Goal: Task Accomplishment & Management: Manage account settings

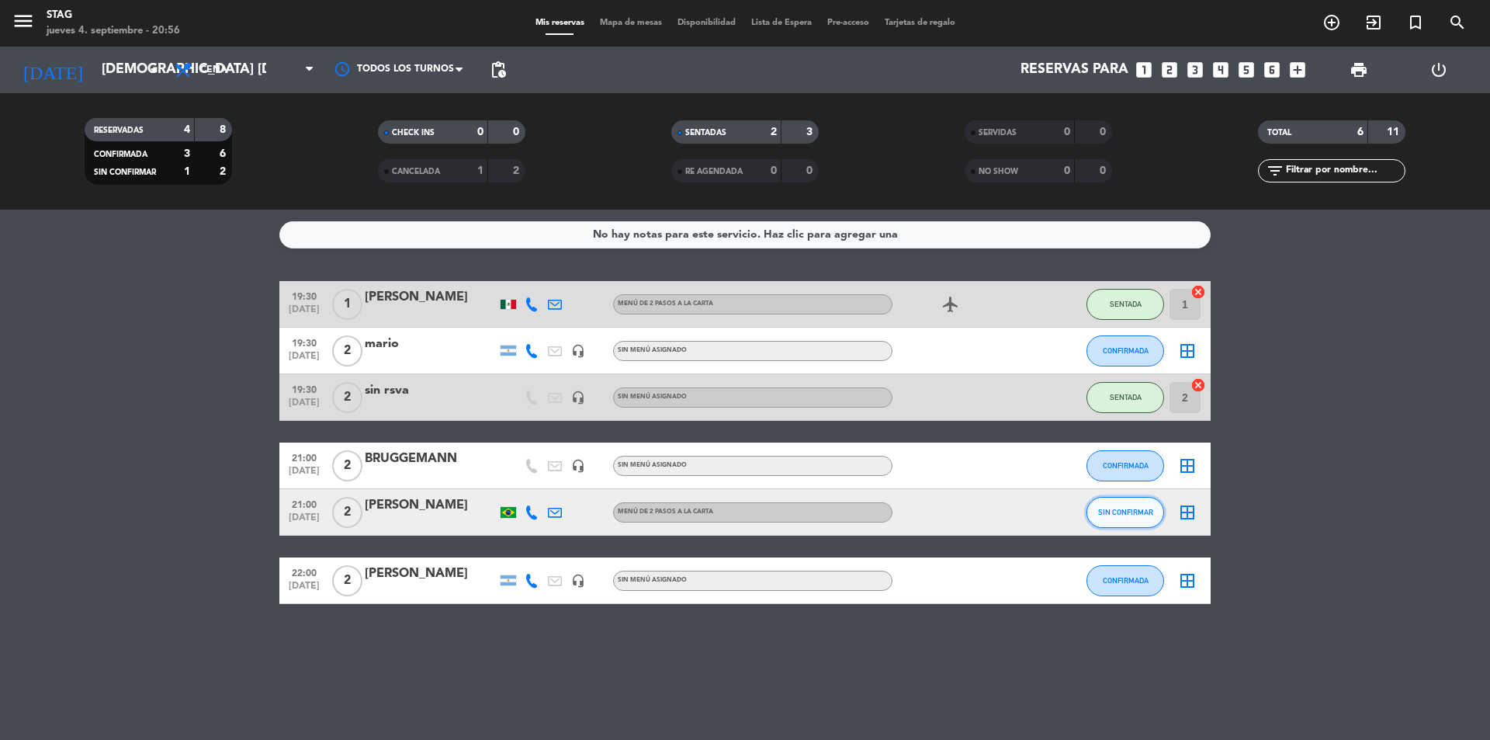
click at [1146, 507] on button "SIN CONFIRMAR" at bounding box center [1125, 512] width 78 height 31
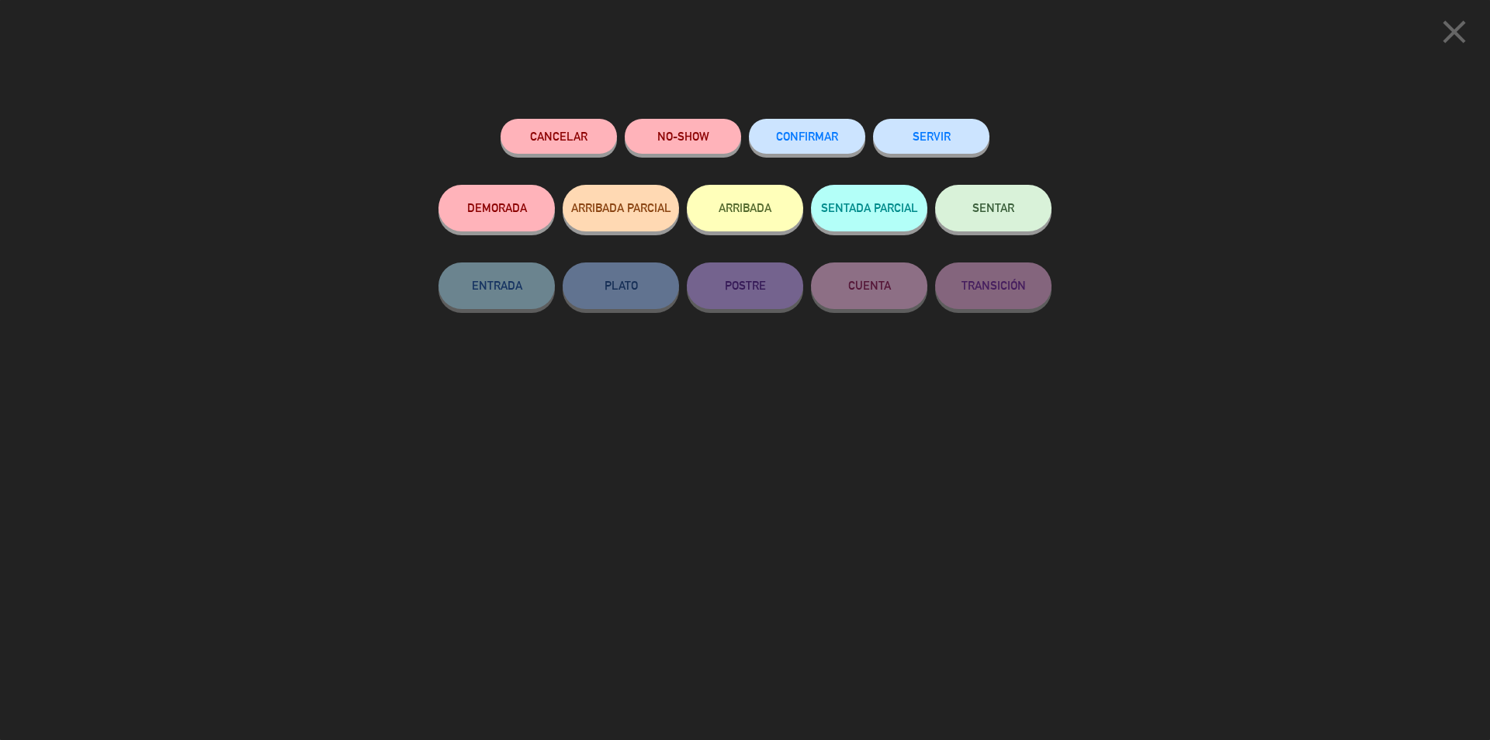
click at [1450, 23] on icon "close" at bounding box center [1454, 31] width 39 height 39
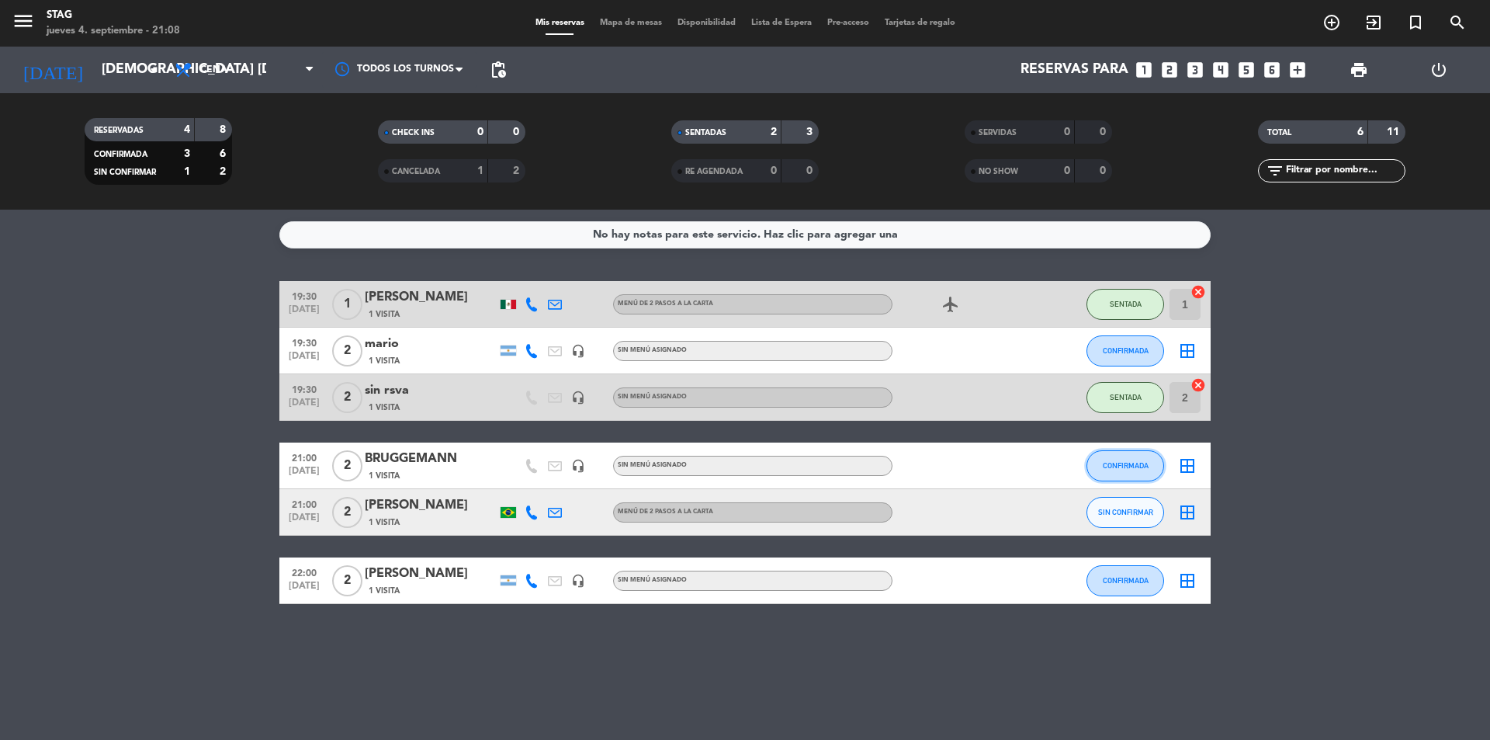
click at [1118, 462] on span "CONFIRMADA" at bounding box center [1126, 465] width 46 height 9
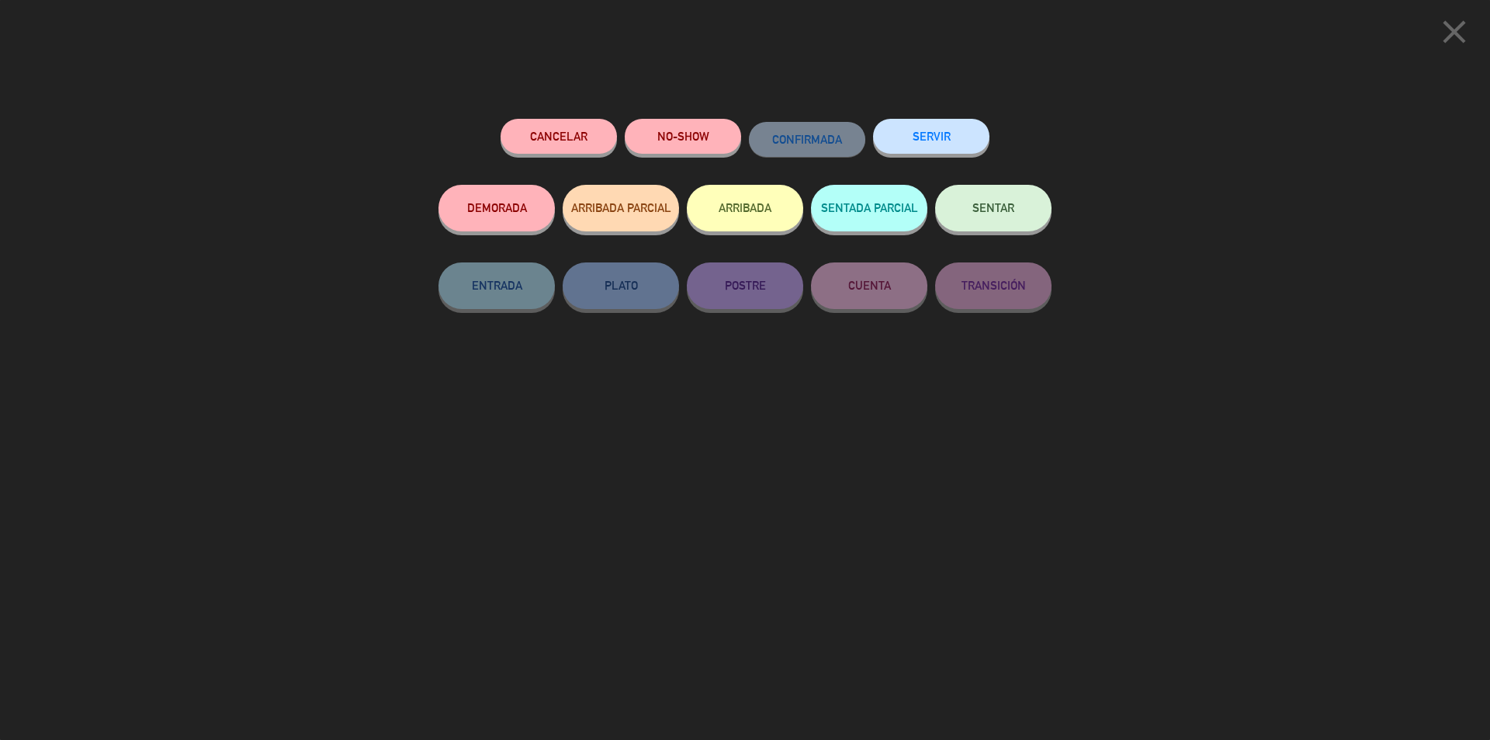
click at [990, 213] on span "SENTAR" at bounding box center [993, 207] width 42 height 13
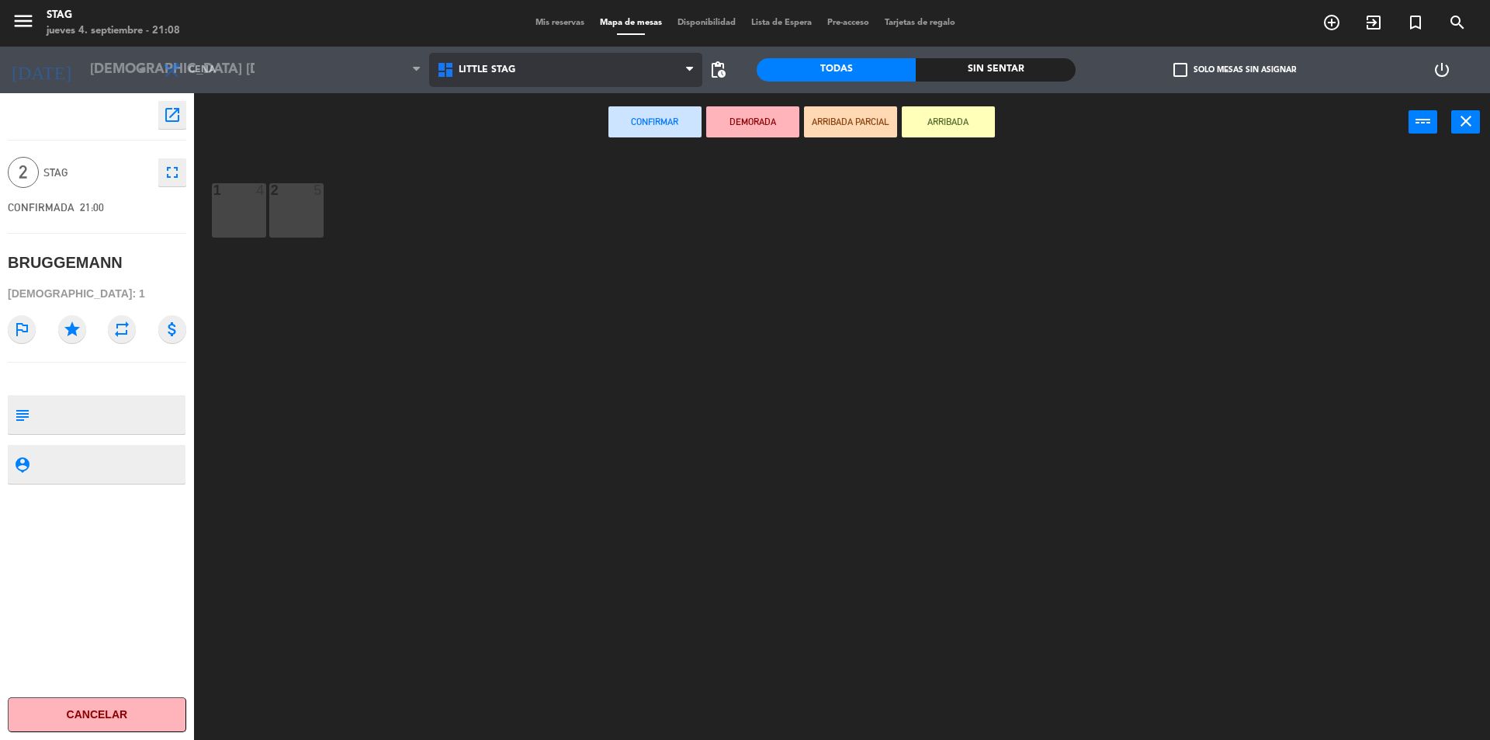
click at [484, 70] on span "Little Stag" at bounding box center [487, 69] width 57 height 11
click at [505, 106] on ng-component "menu STAG jueves 4. septiembre - 21:08 Mis reservas Mapa de mesas Disponibilida…" at bounding box center [745, 371] width 1490 height 743
click at [303, 216] on div "2 5" at bounding box center [296, 210] width 54 height 54
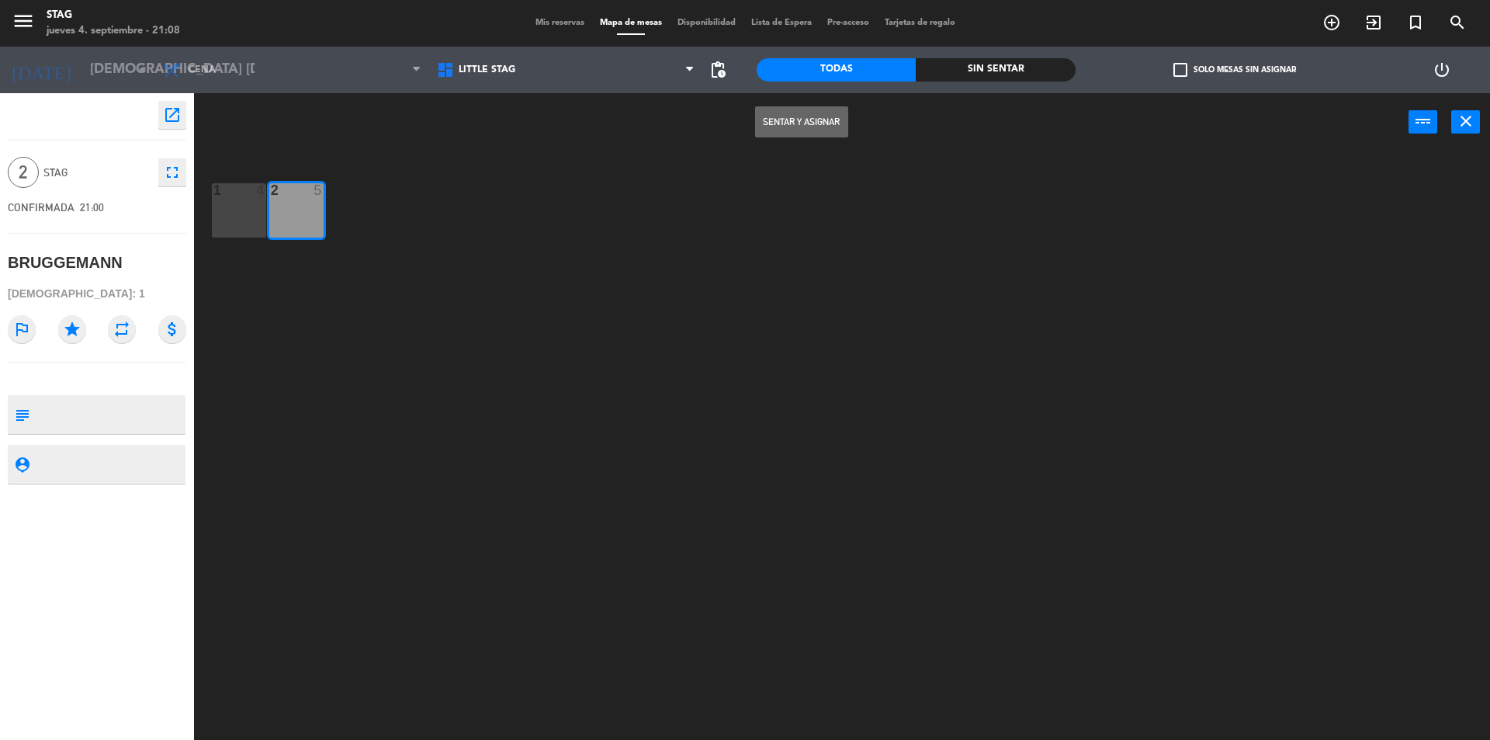
click at [807, 120] on button "Sentar y Asignar" at bounding box center [801, 121] width 93 height 31
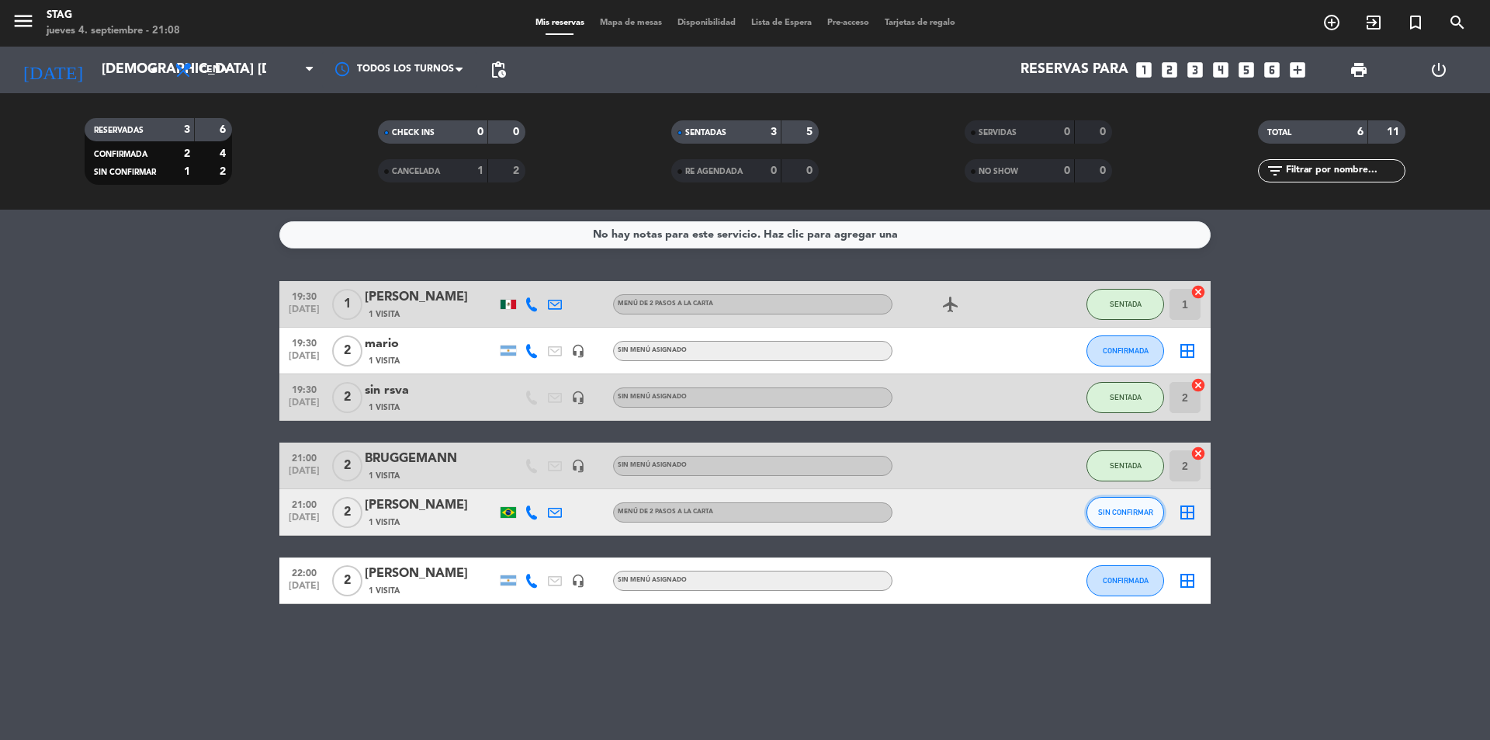
click at [1111, 511] on span "SIN CONFIRMAR" at bounding box center [1125, 512] width 55 height 9
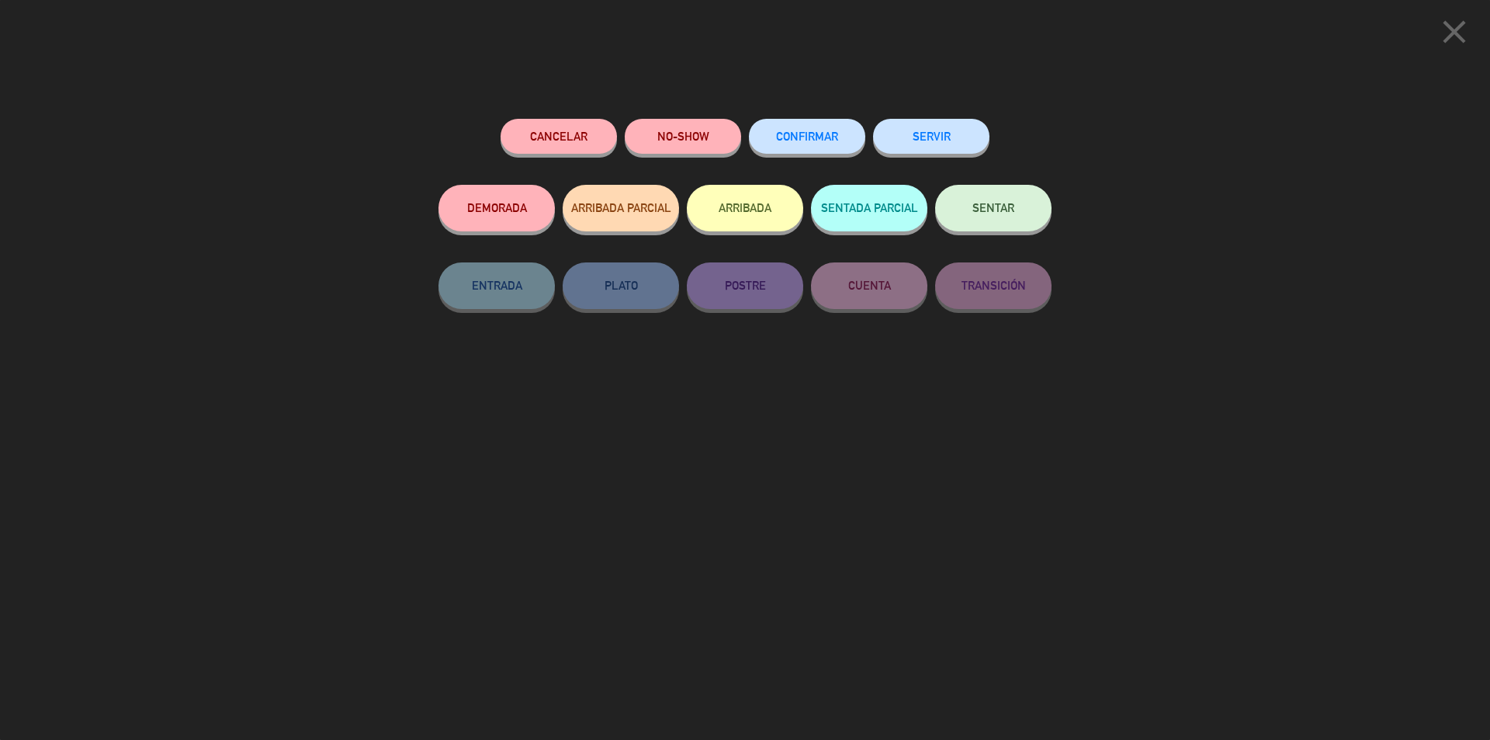
click at [996, 213] on span "SENTAR" at bounding box center [993, 207] width 42 height 13
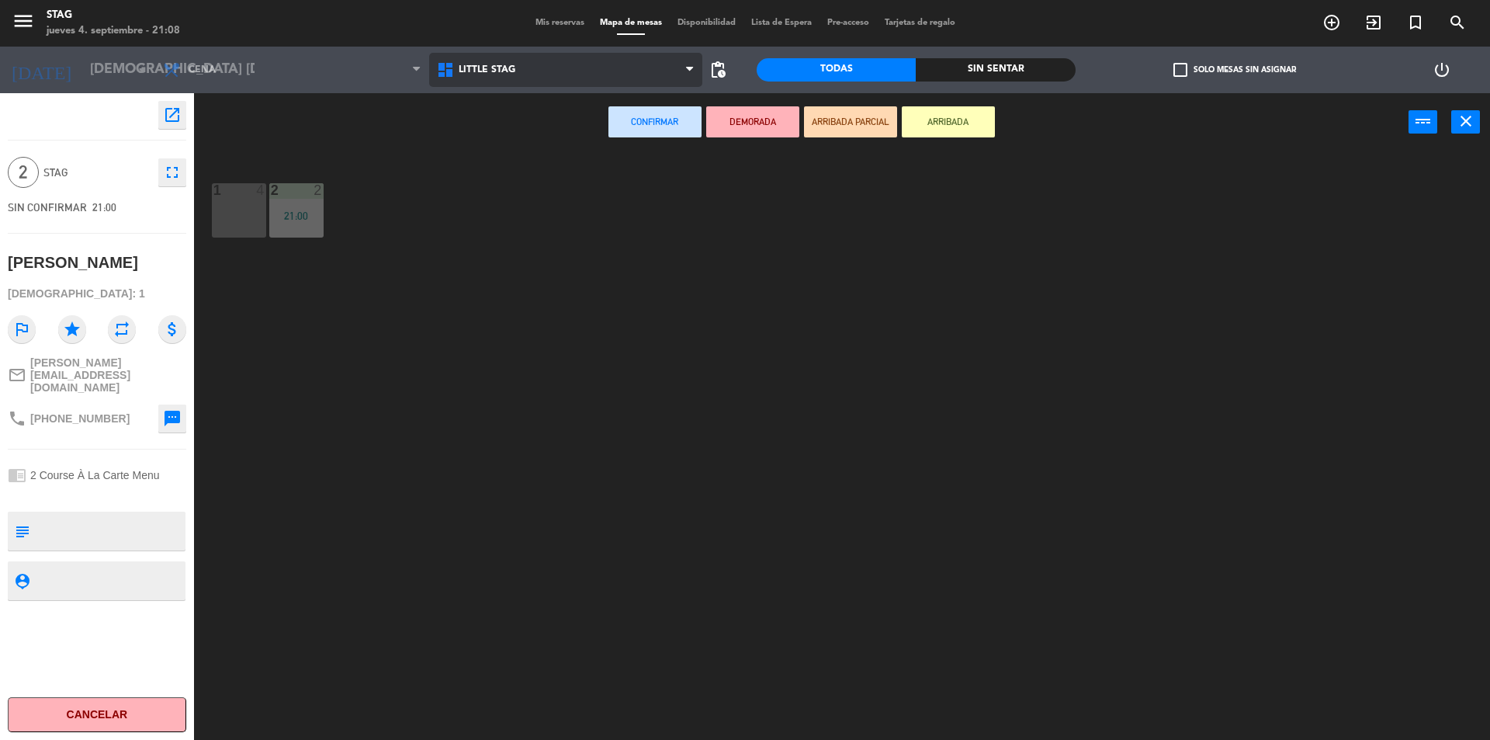
click at [480, 72] on span "Little Stag" at bounding box center [487, 69] width 57 height 11
click at [477, 127] on ng-component "menu STAG jueves 4. septiembre - 21:08 Mis reservas Mapa de mesas Disponibilida…" at bounding box center [745, 371] width 1490 height 743
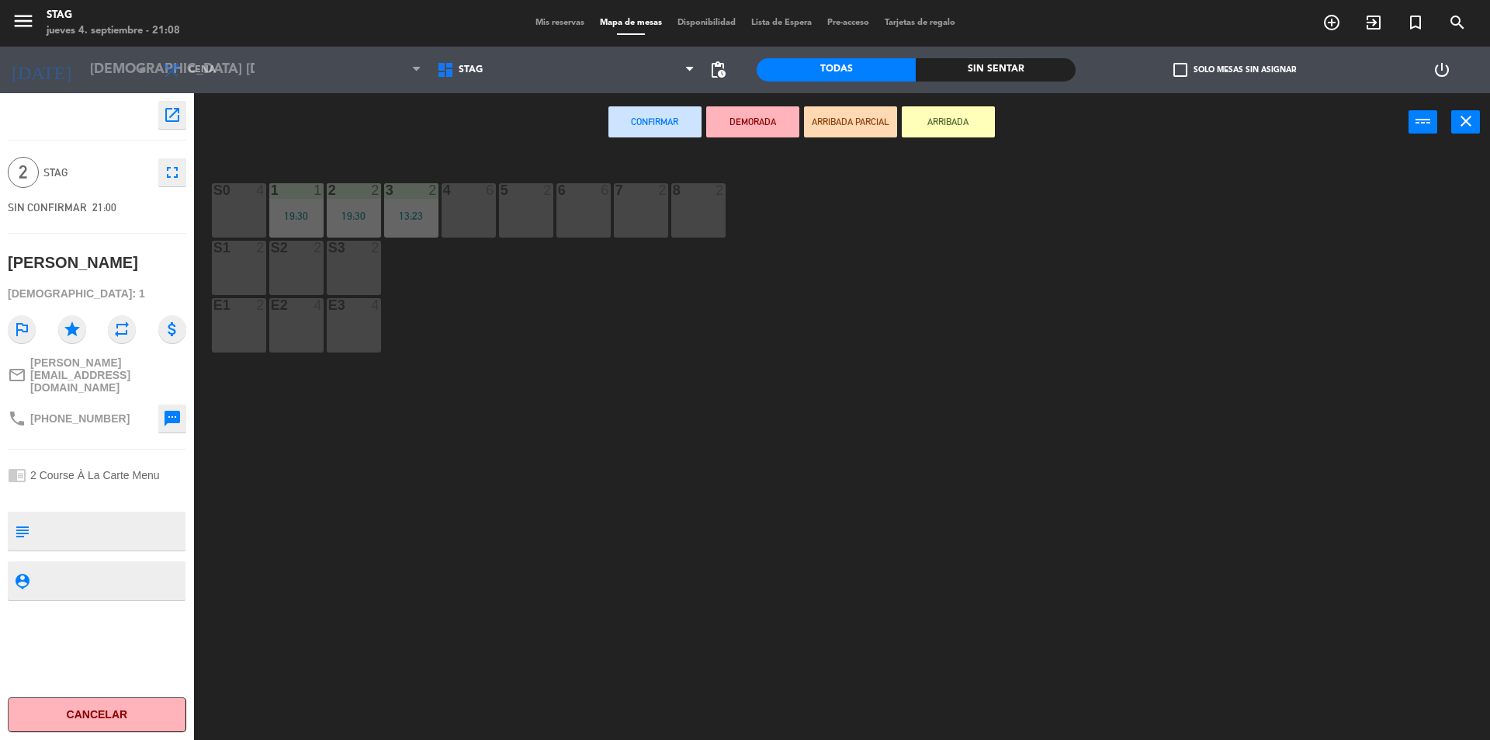
click at [458, 210] on div "4 6" at bounding box center [469, 210] width 54 height 54
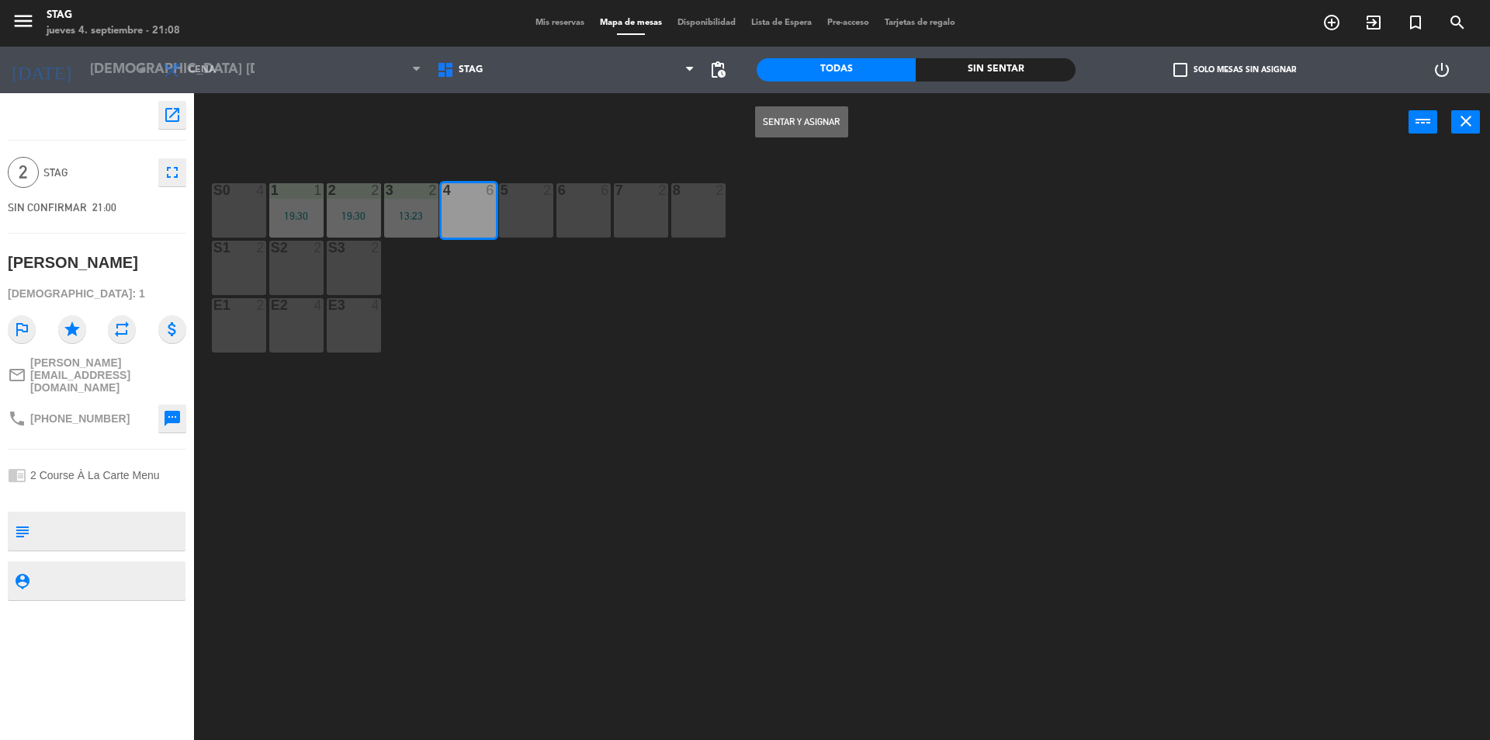
click at [822, 120] on button "Sentar y Asignar" at bounding box center [801, 121] width 93 height 31
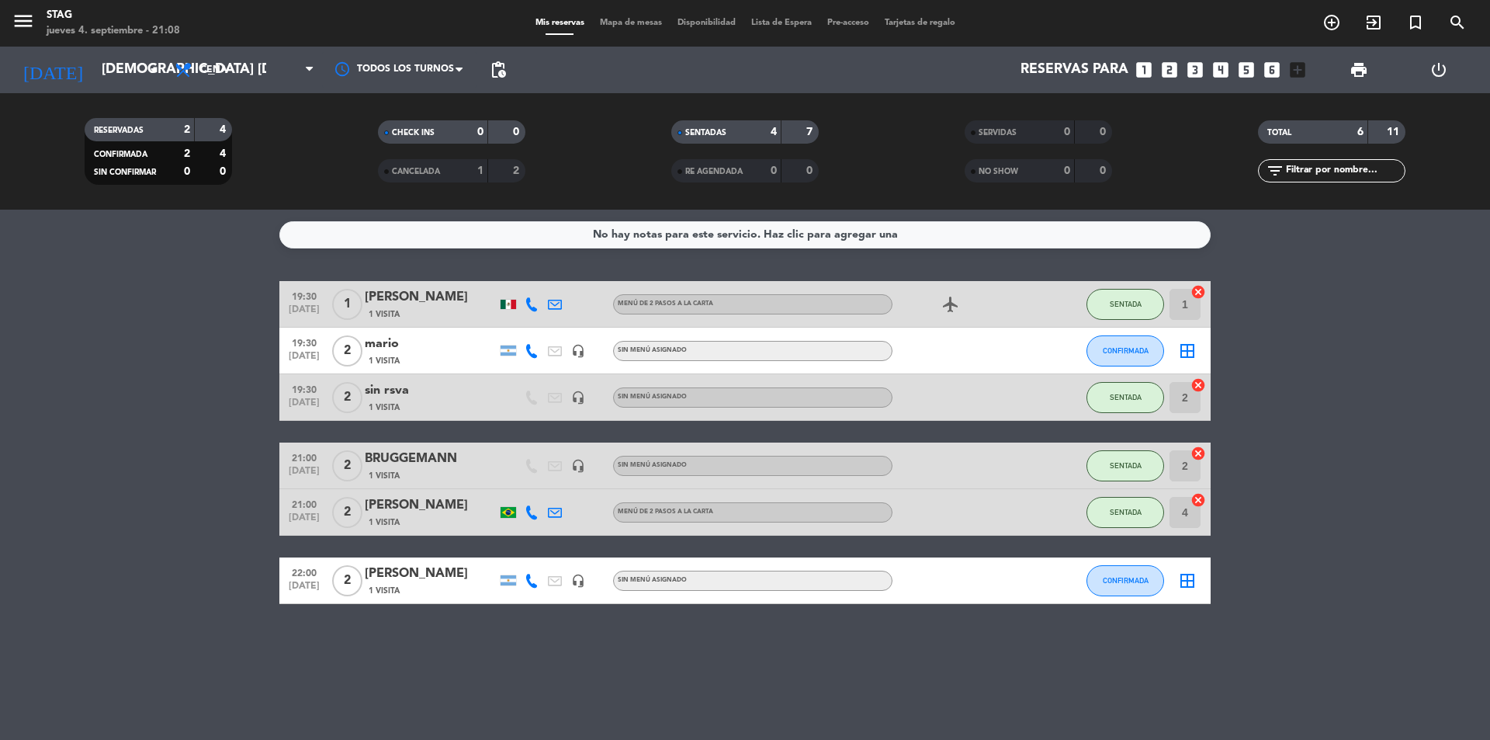
click at [1113, 641] on div "No hay notas para este servicio. Haz clic para agregar una 19:30 [DATE] 1 [PERS…" at bounding box center [745, 475] width 1490 height 530
click at [1335, 23] on icon "add_circle_outline" at bounding box center [1331, 22] width 19 height 19
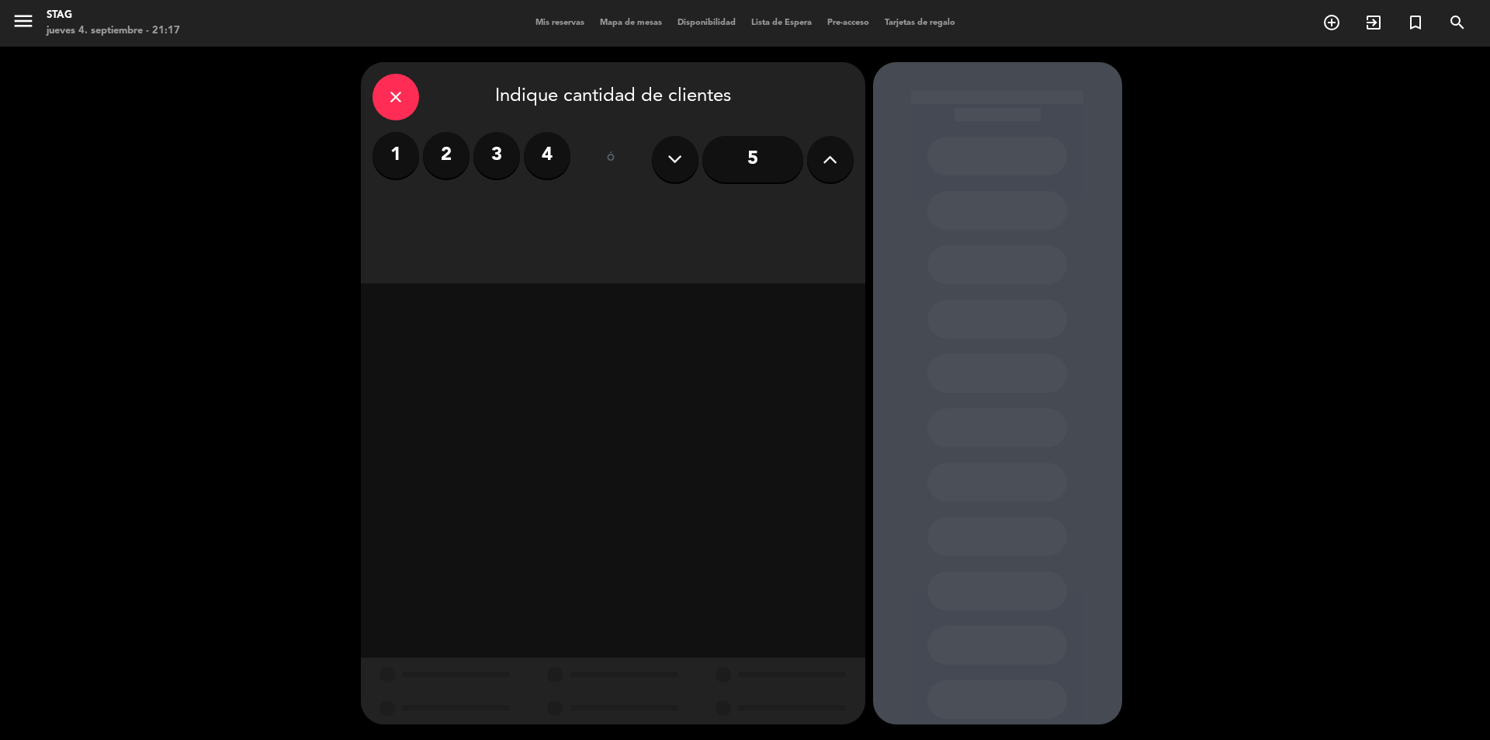
click at [548, 159] on label "4" at bounding box center [547, 155] width 47 height 47
click at [798, 220] on div "Cena" at bounding box center [774, 212] width 158 height 31
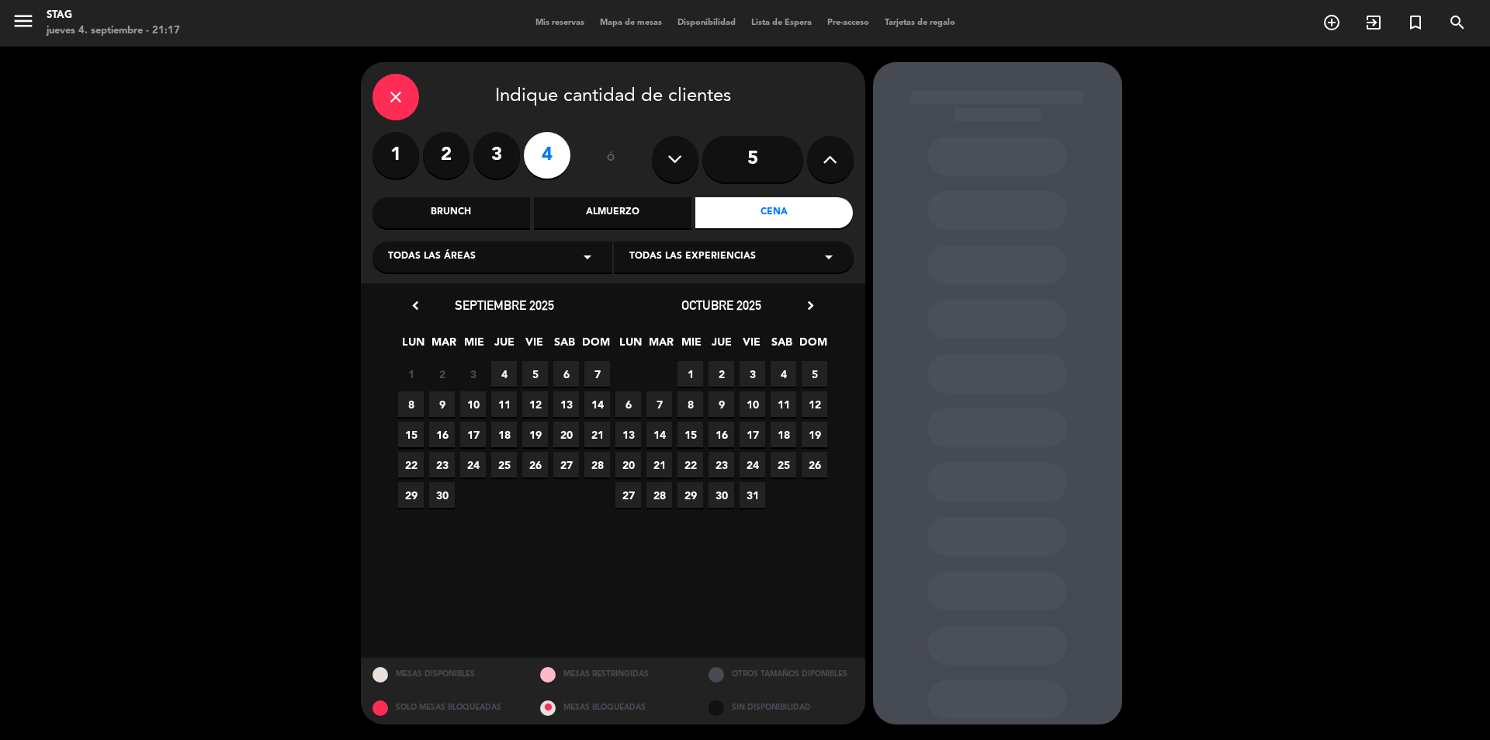
click at [507, 374] on span "4" at bounding box center [504, 374] width 26 height 26
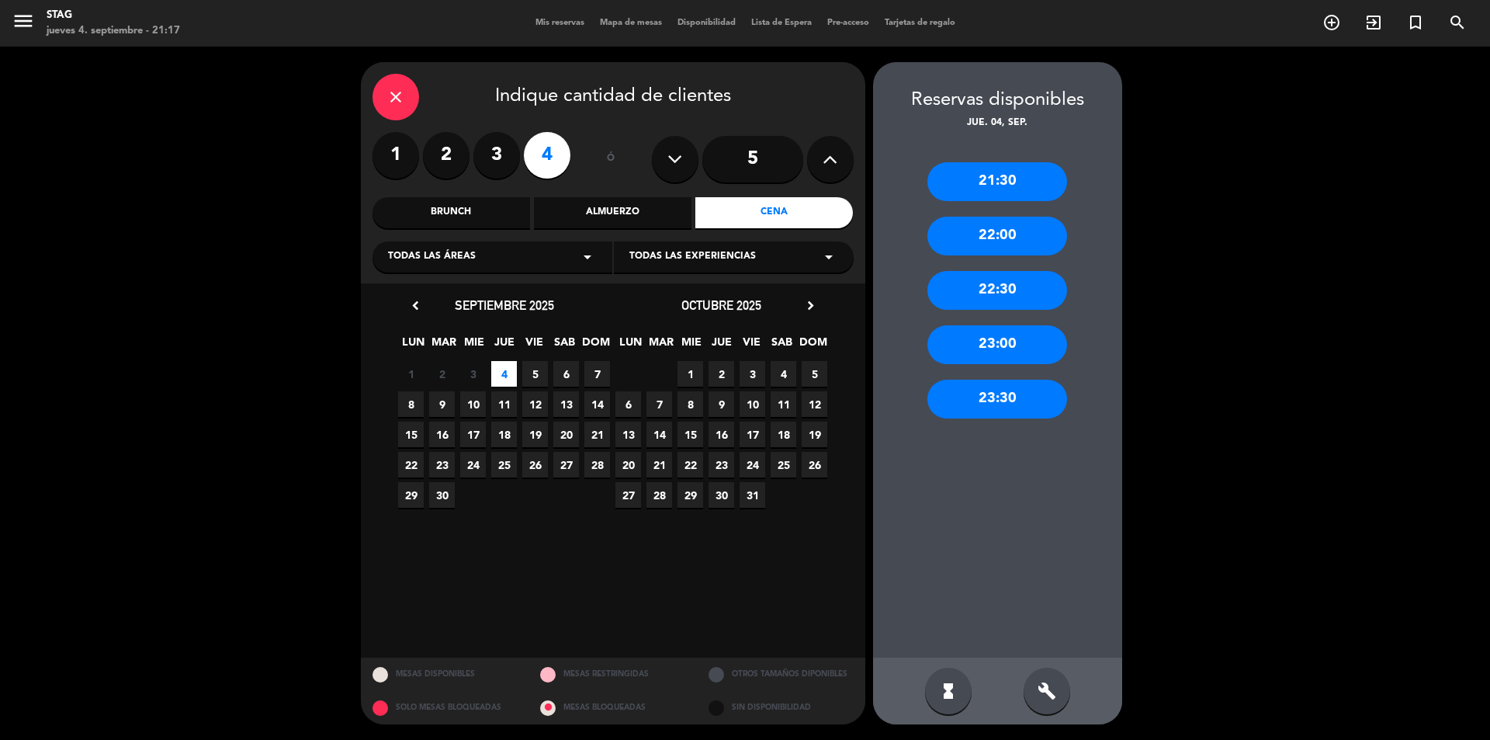
click at [1010, 186] on div "21:30" at bounding box center [997, 181] width 140 height 39
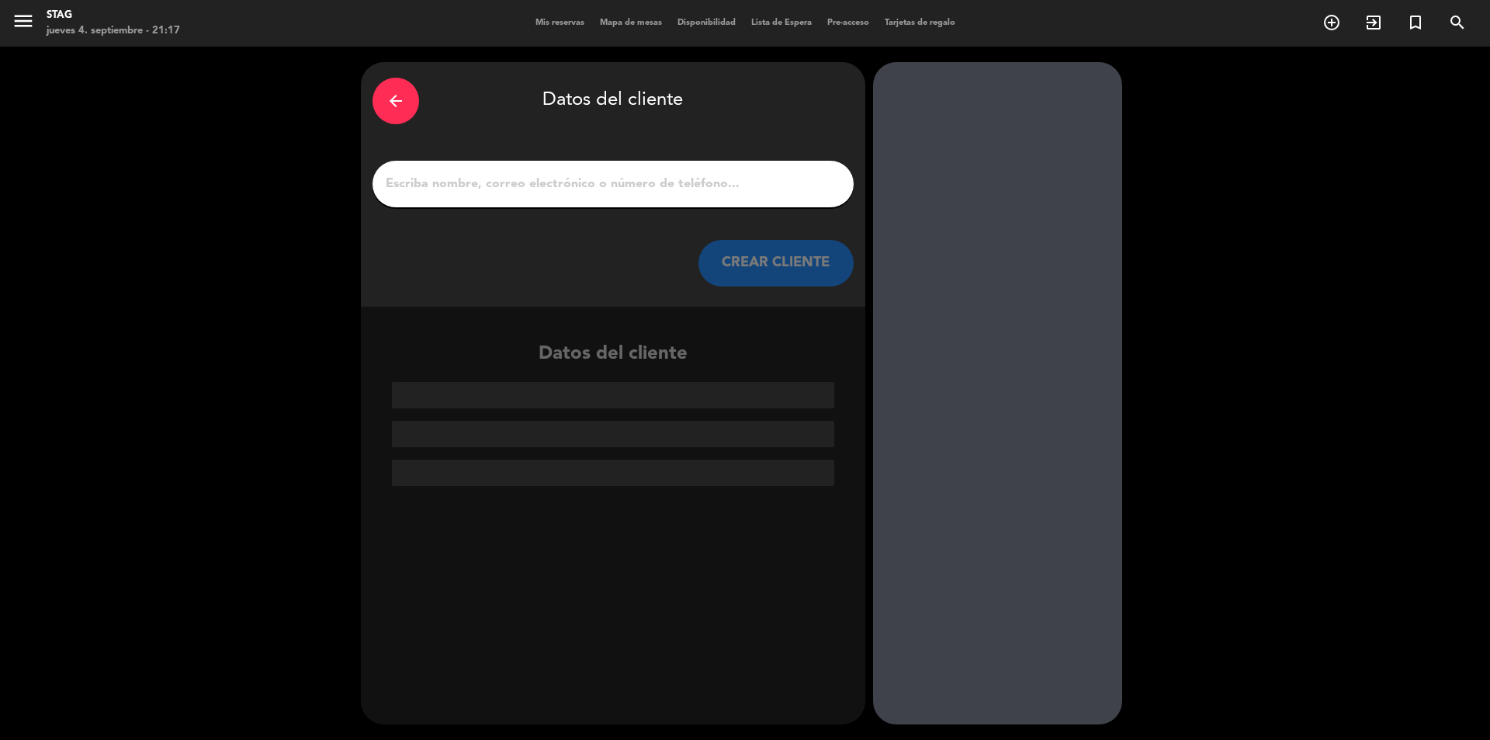
paste input "[PERSON_NAME]"
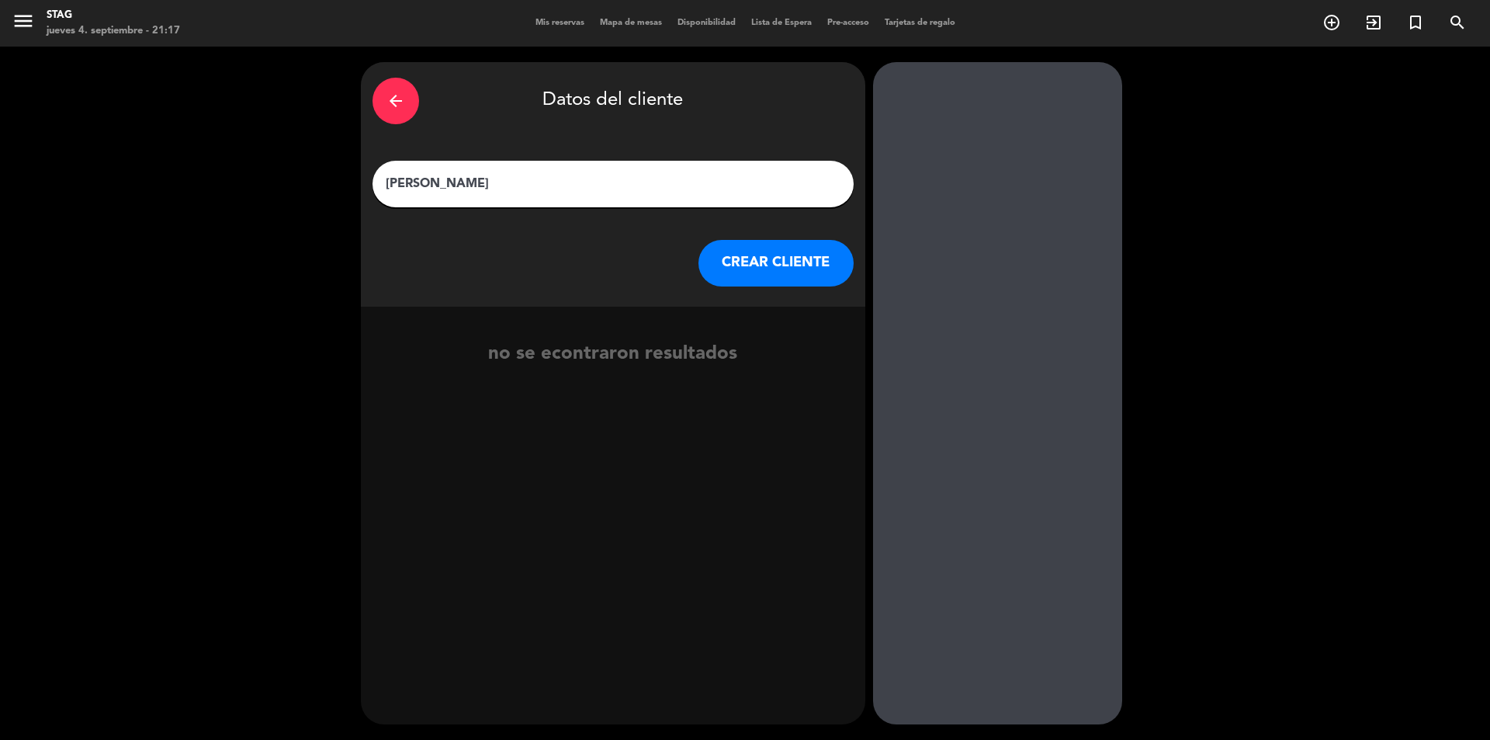
type input "[PERSON_NAME]"
click at [791, 258] on button "CREAR CLIENTE" at bounding box center [775, 263] width 155 height 47
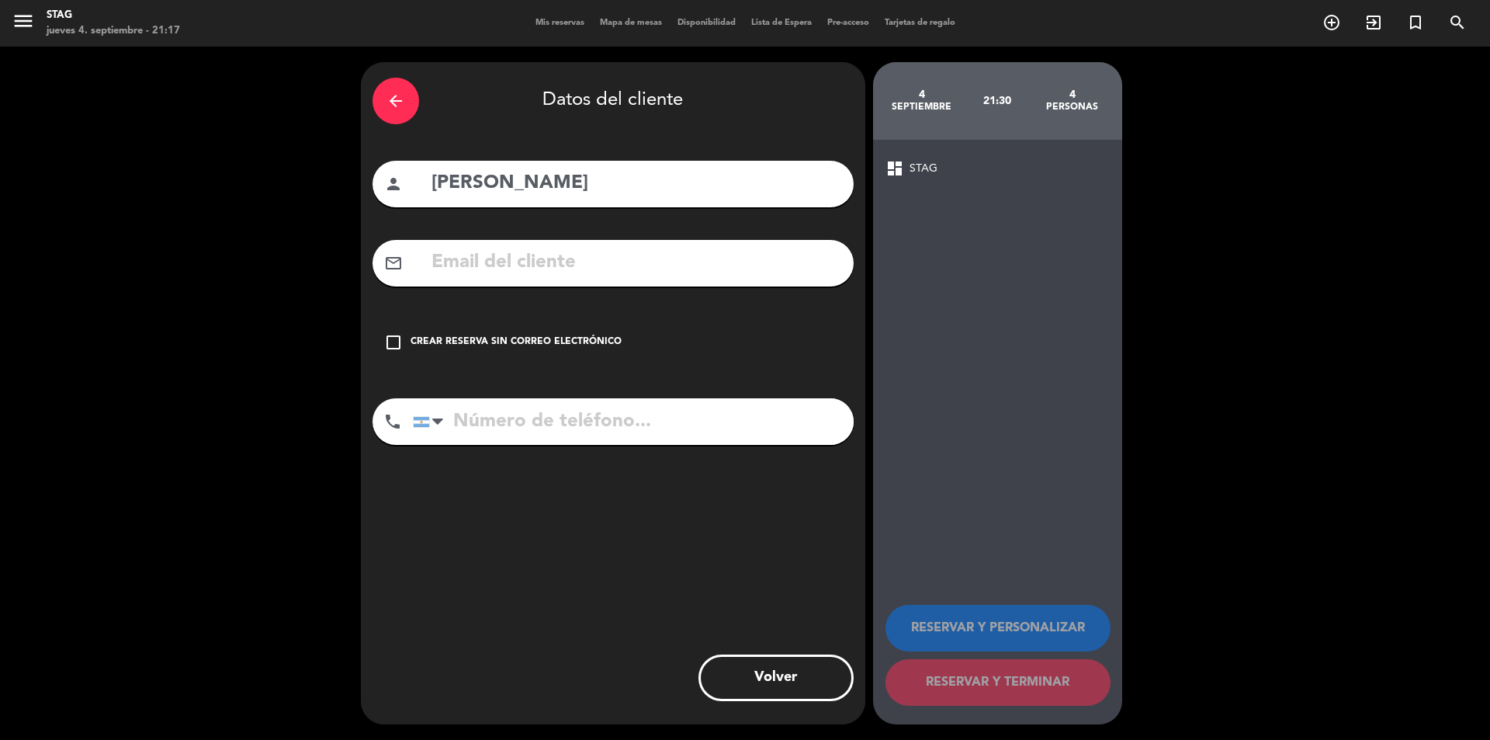
click at [421, 348] on div "Crear reserva sin correo electrónico" at bounding box center [516, 342] width 211 height 16
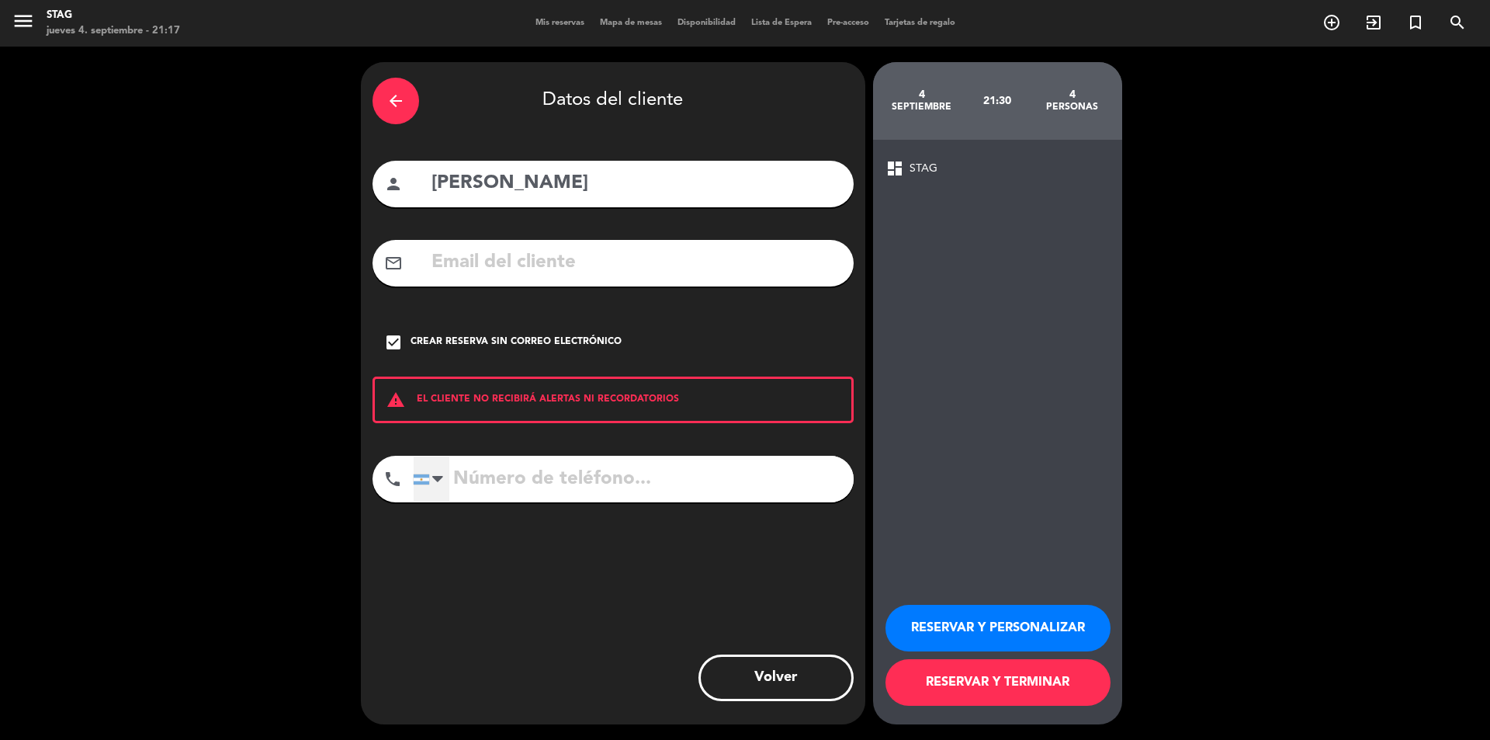
drag, startPoint x: 452, startPoint y: 394, endPoint x: 445, endPoint y: 472, distance: 77.9
click at [445, 472] on div at bounding box center [432, 478] width 36 height 45
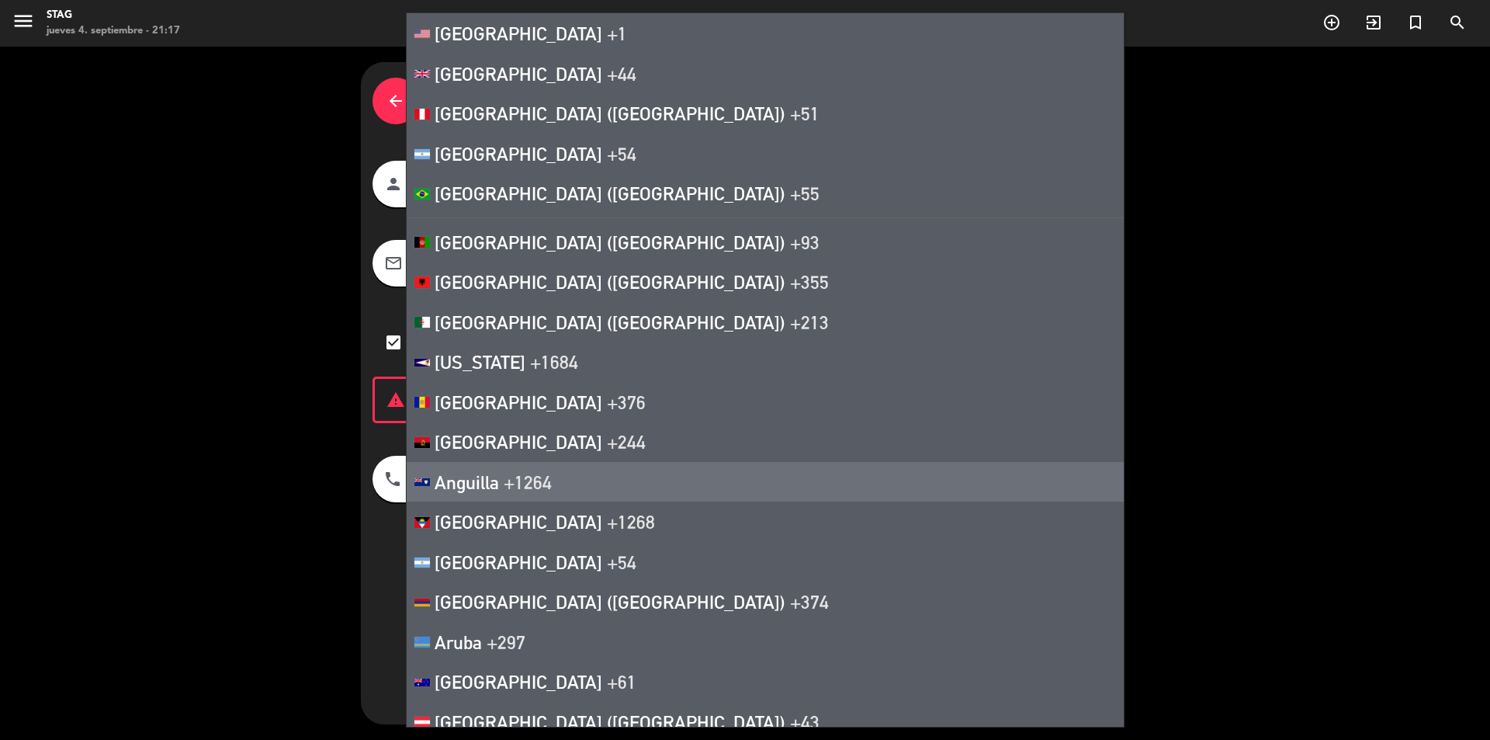
click at [1050, 481] on div "dashboard STAG RESERVAR Y PERSONALIZAR RESERVAR Y TERMINAR" at bounding box center [997, 432] width 249 height 584
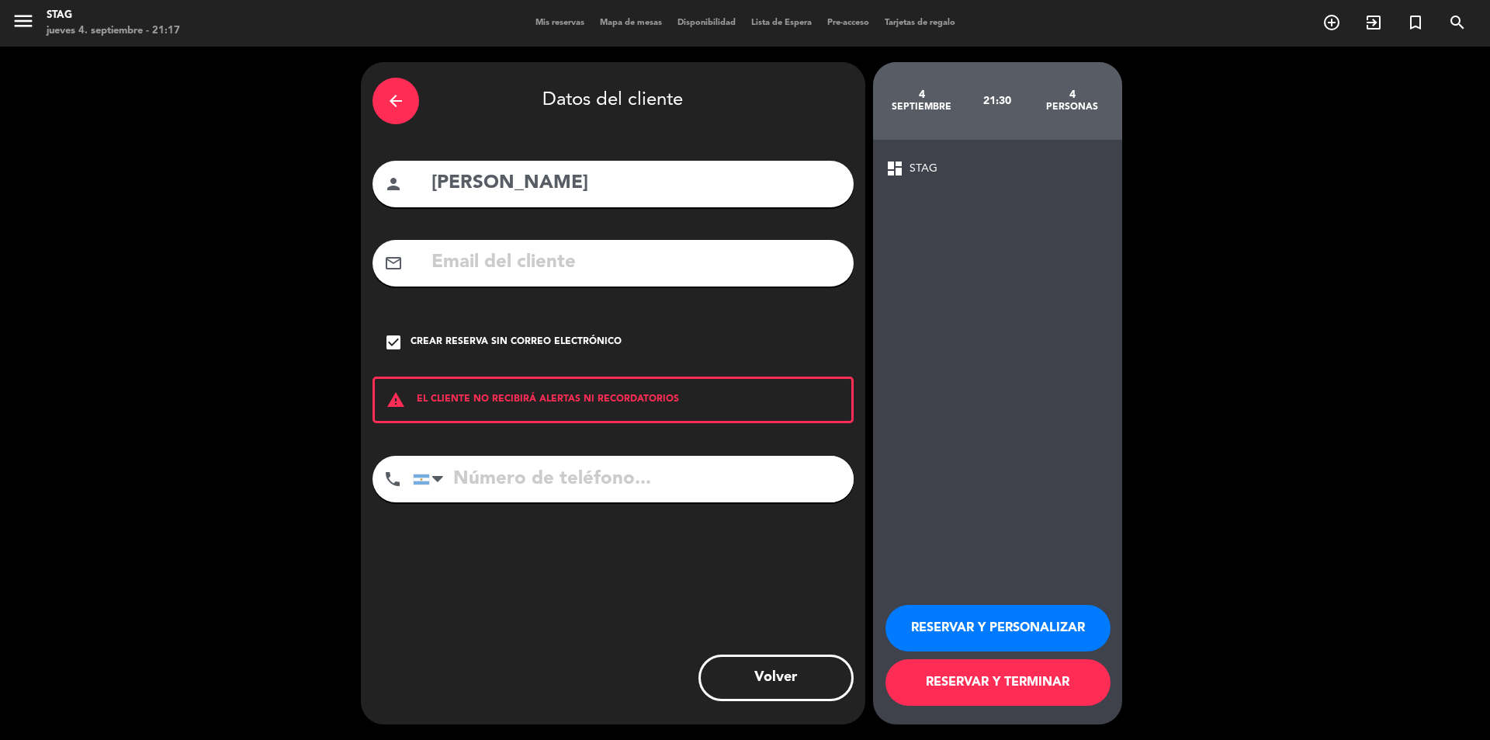
paste input "[PHONE_NUMBER]"
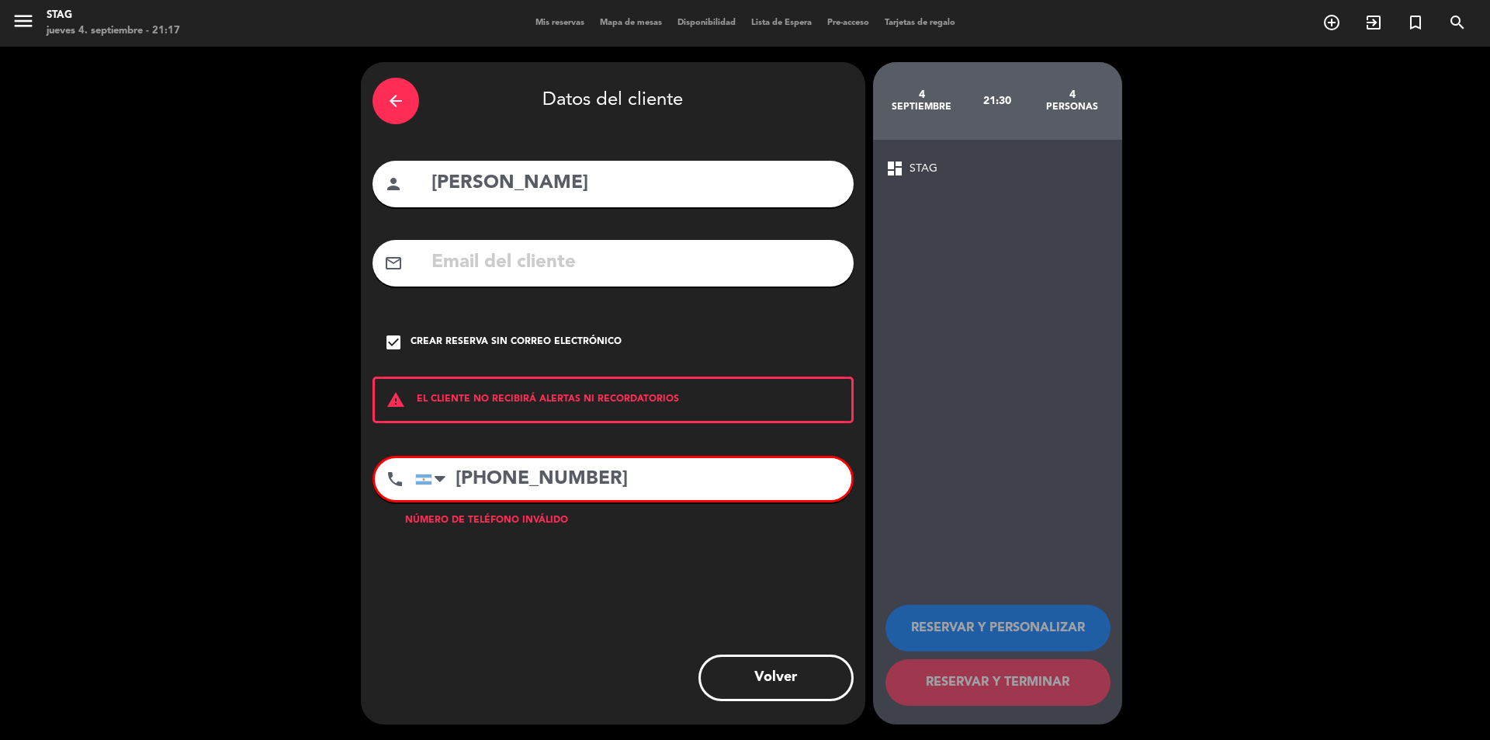
drag, startPoint x: 629, startPoint y: 479, endPoint x: 456, endPoint y: 483, distance: 173.9
click at [456, 483] on input "[PHONE_NUMBER]" at bounding box center [633, 479] width 436 height 42
click at [513, 478] on input "[PHONE_NUMBER]" at bounding box center [633, 479] width 436 height 42
click at [489, 477] on input "[PHONE_NUMBER]" at bounding box center [633, 479] width 436 height 42
type input "[PHONE_NUMBER]"
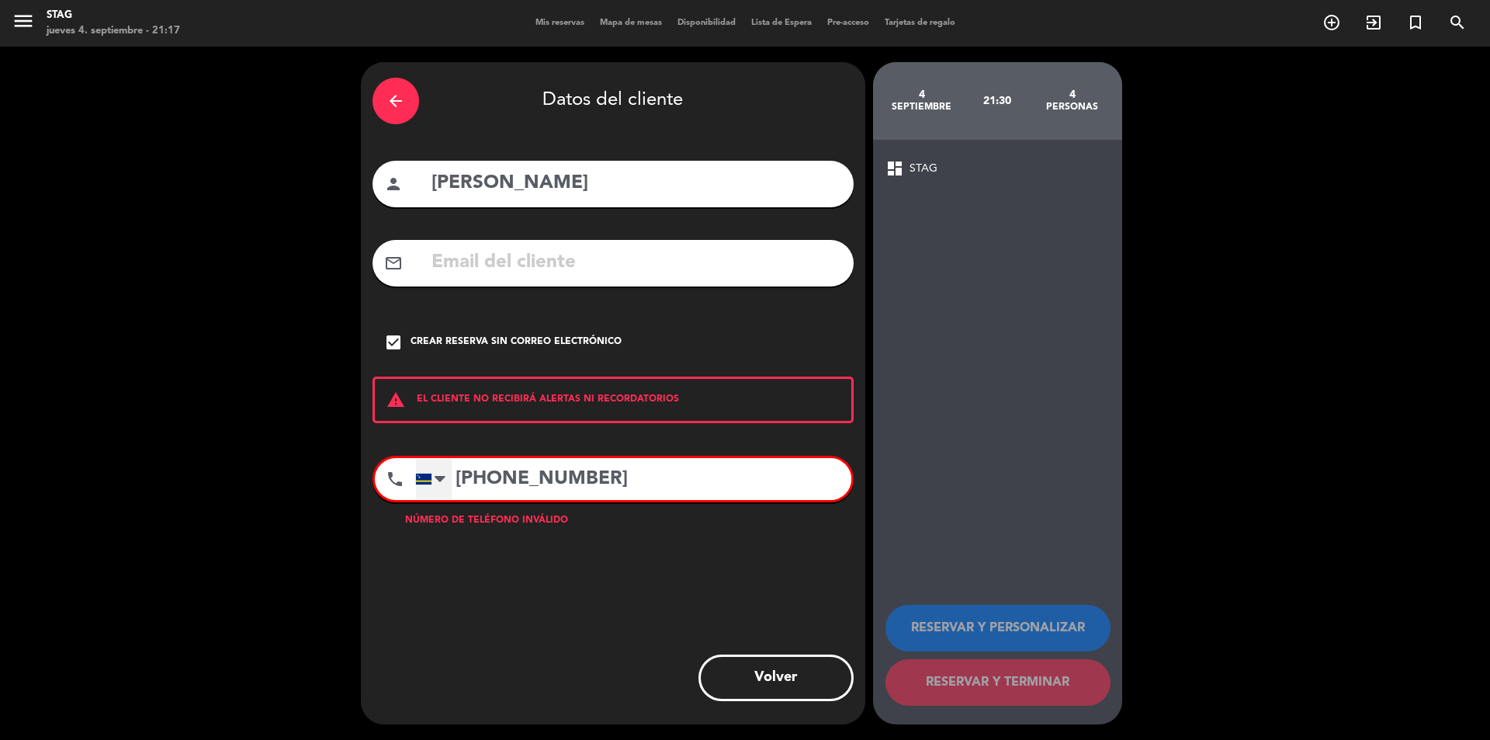
drag, startPoint x: 611, startPoint y: 483, endPoint x: 438, endPoint y: 491, distance: 173.2
click at [438, 491] on div "[GEOGRAPHIC_DATA] +1 [GEOGRAPHIC_DATA] +44 [GEOGRAPHIC_DATA] ([GEOGRAPHIC_DATA]…" at bounding box center [633, 479] width 436 height 42
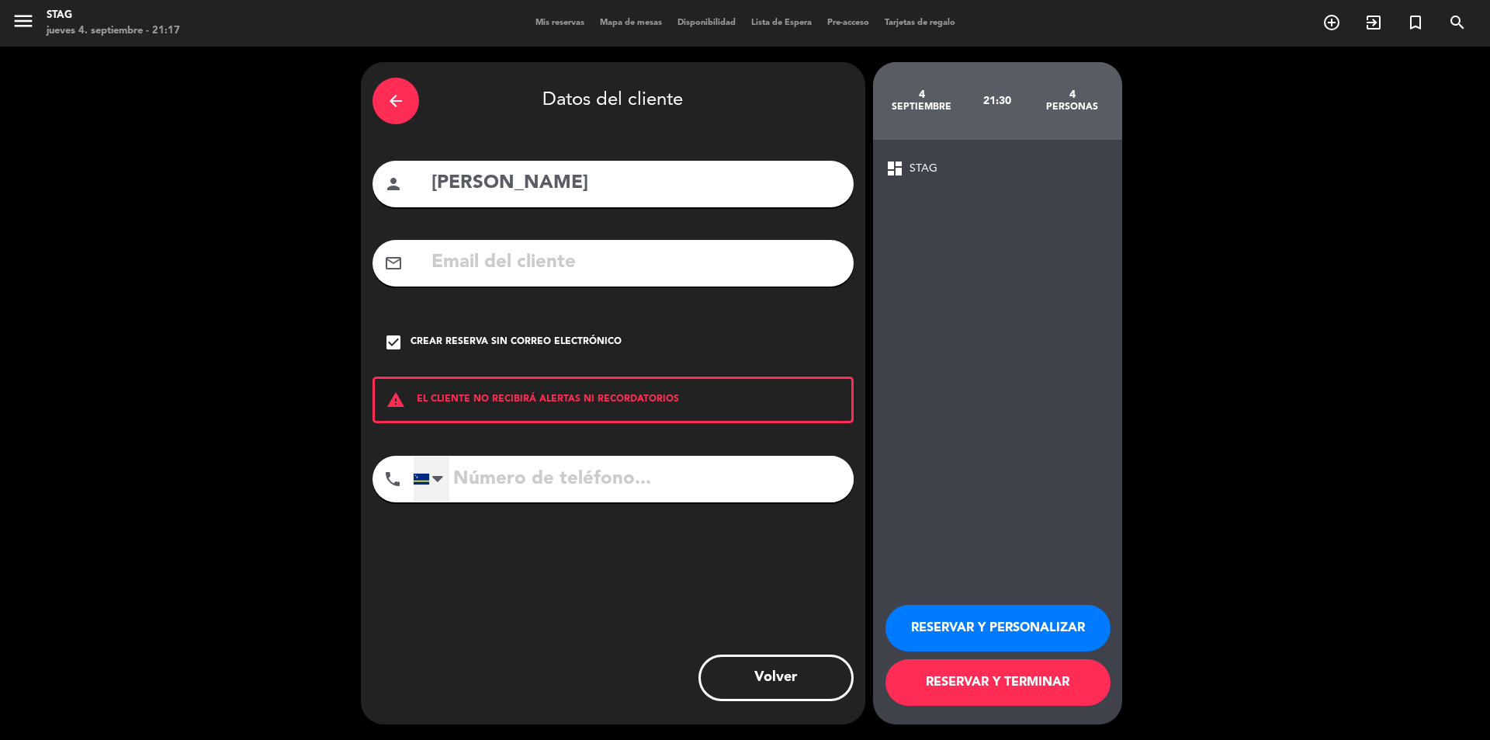
paste input "[PHONE_NUMBER]"
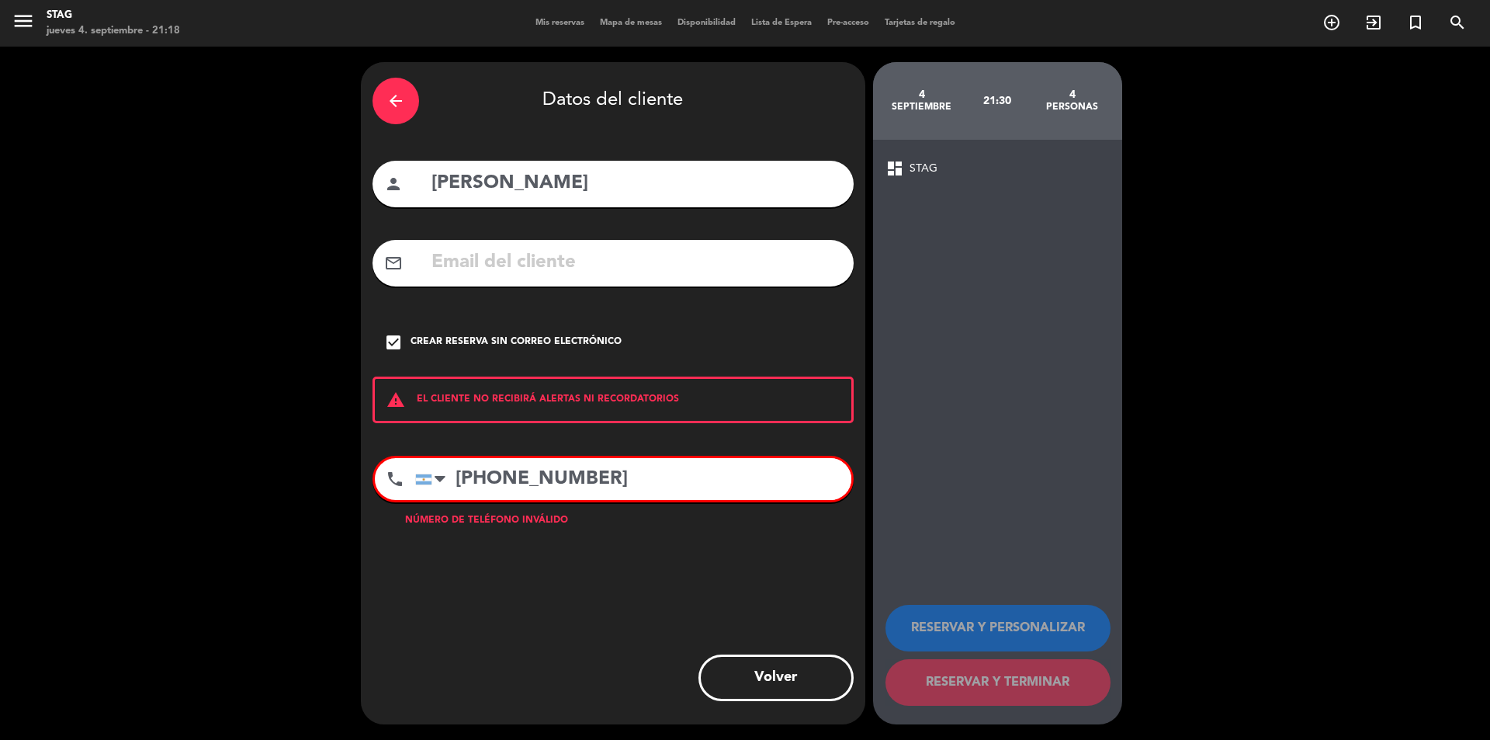
click at [488, 483] on input "[PHONE_NUMBER]" at bounding box center [633, 479] width 436 height 42
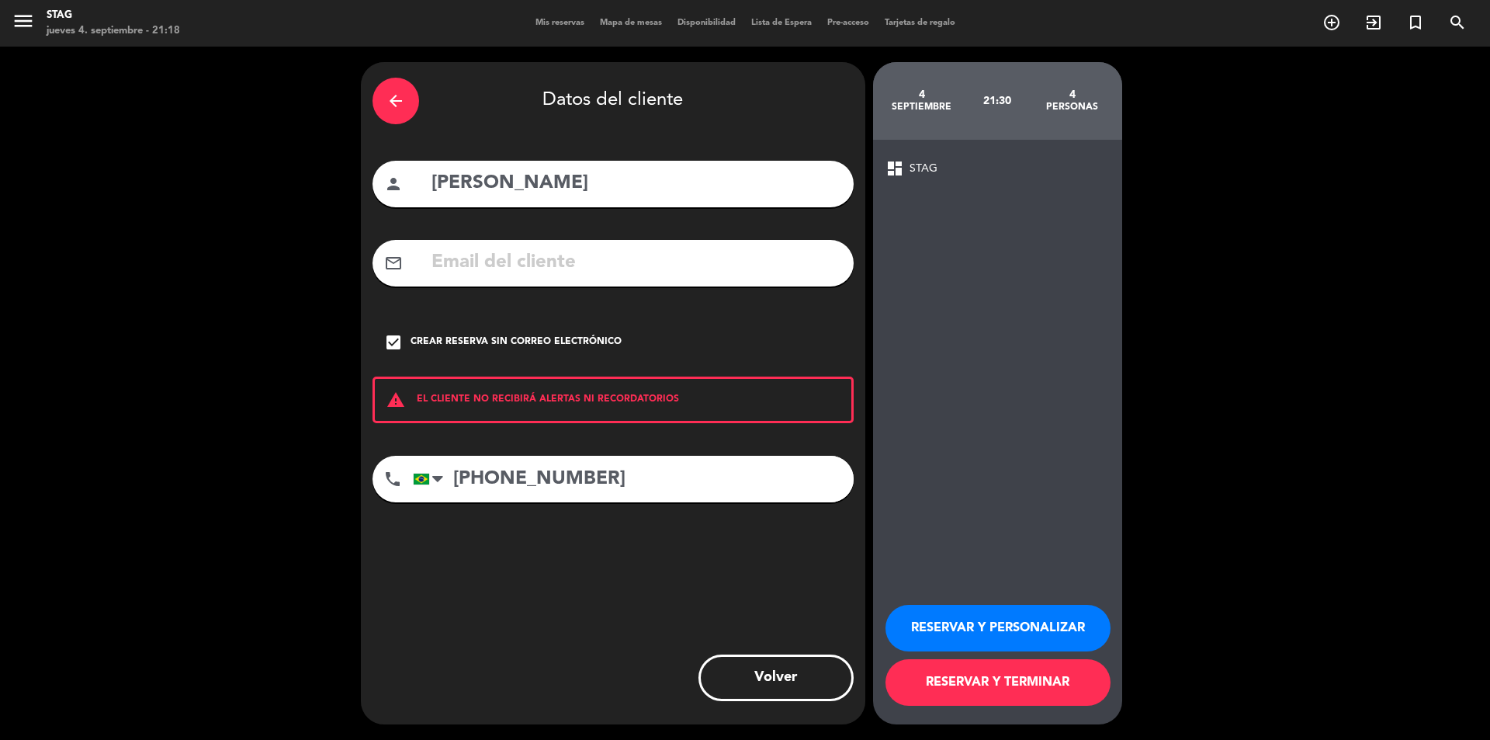
type input "[PHONE_NUMBER]"
click at [1032, 621] on button "RESERVAR Y PERSONALIZAR" at bounding box center [997, 628] width 225 height 47
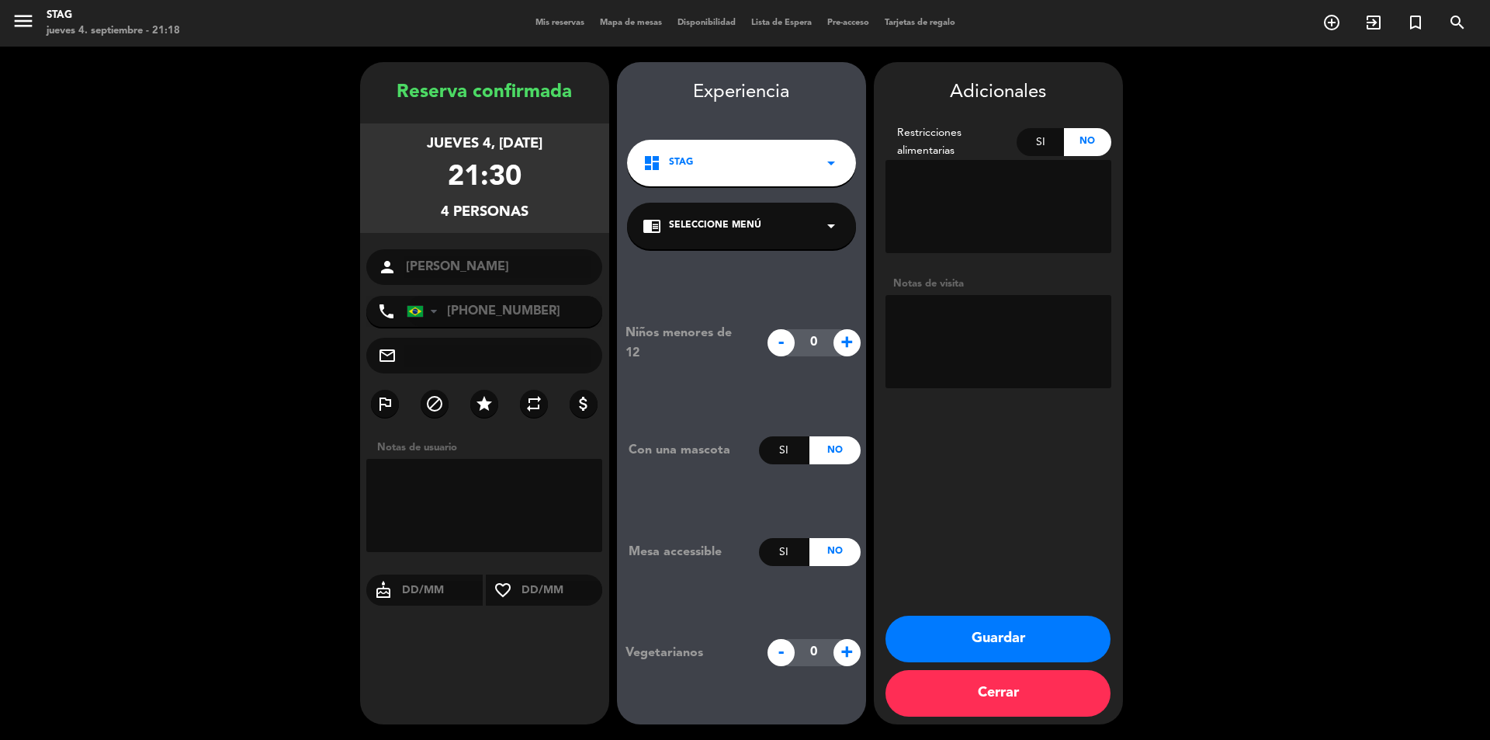
click at [400, 483] on textarea at bounding box center [484, 505] width 237 height 93
type textarea "RSVA OT"
click at [1055, 650] on button "Guardar" at bounding box center [997, 638] width 225 height 47
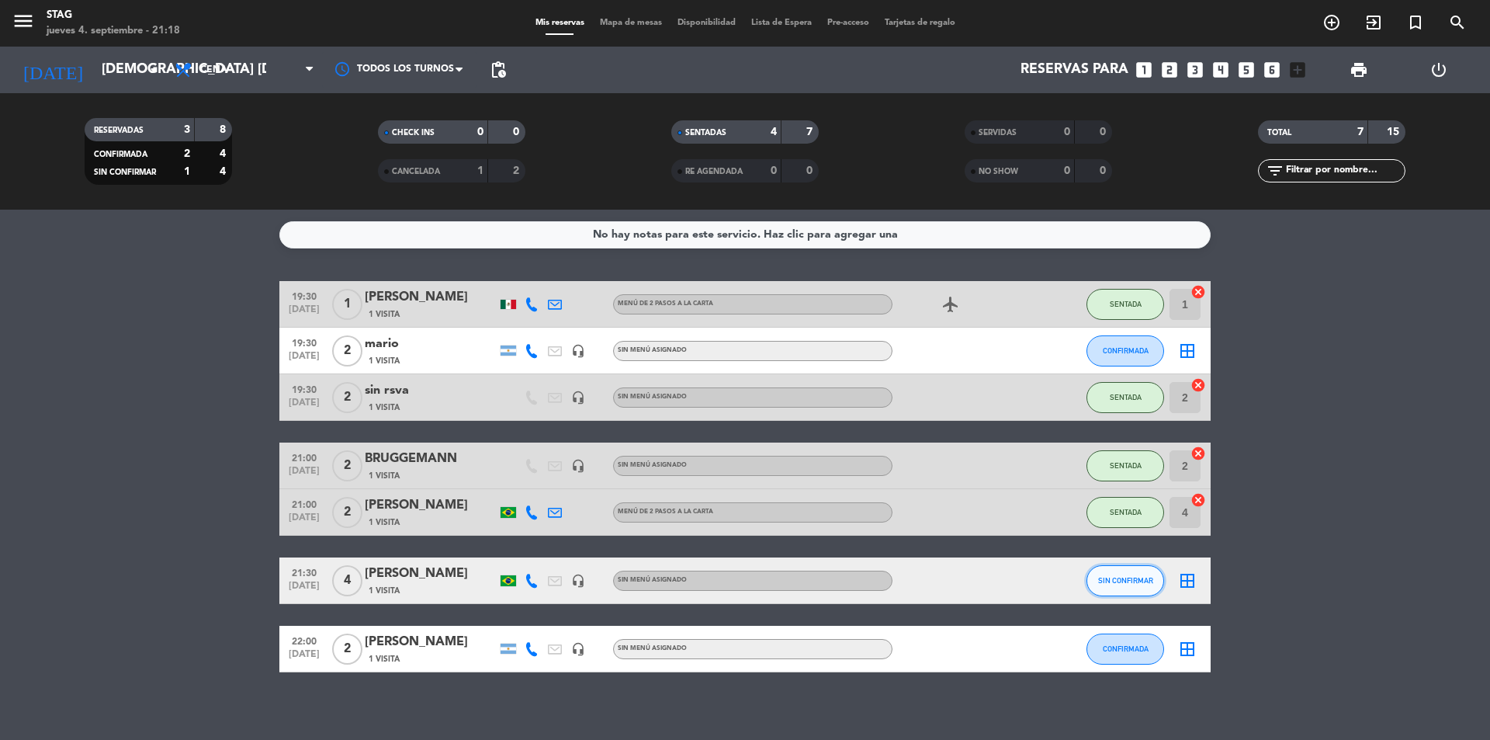
click at [1135, 575] on button "SIN CONFIRMAR" at bounding box center [1125, 580] width 78 height 31
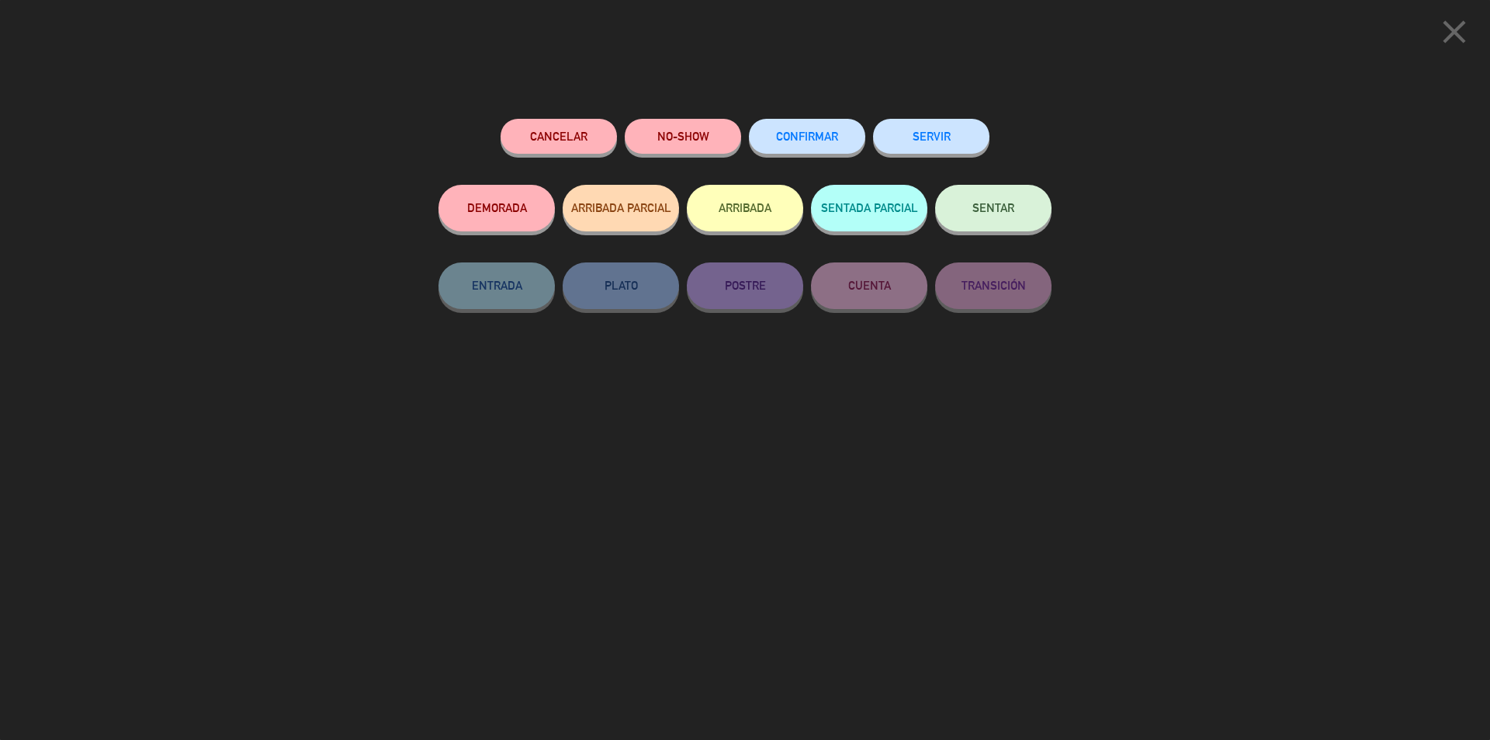
click at [1014, 199] on button "SENTAR" at bounding box center [993, 208] width 116 height 47
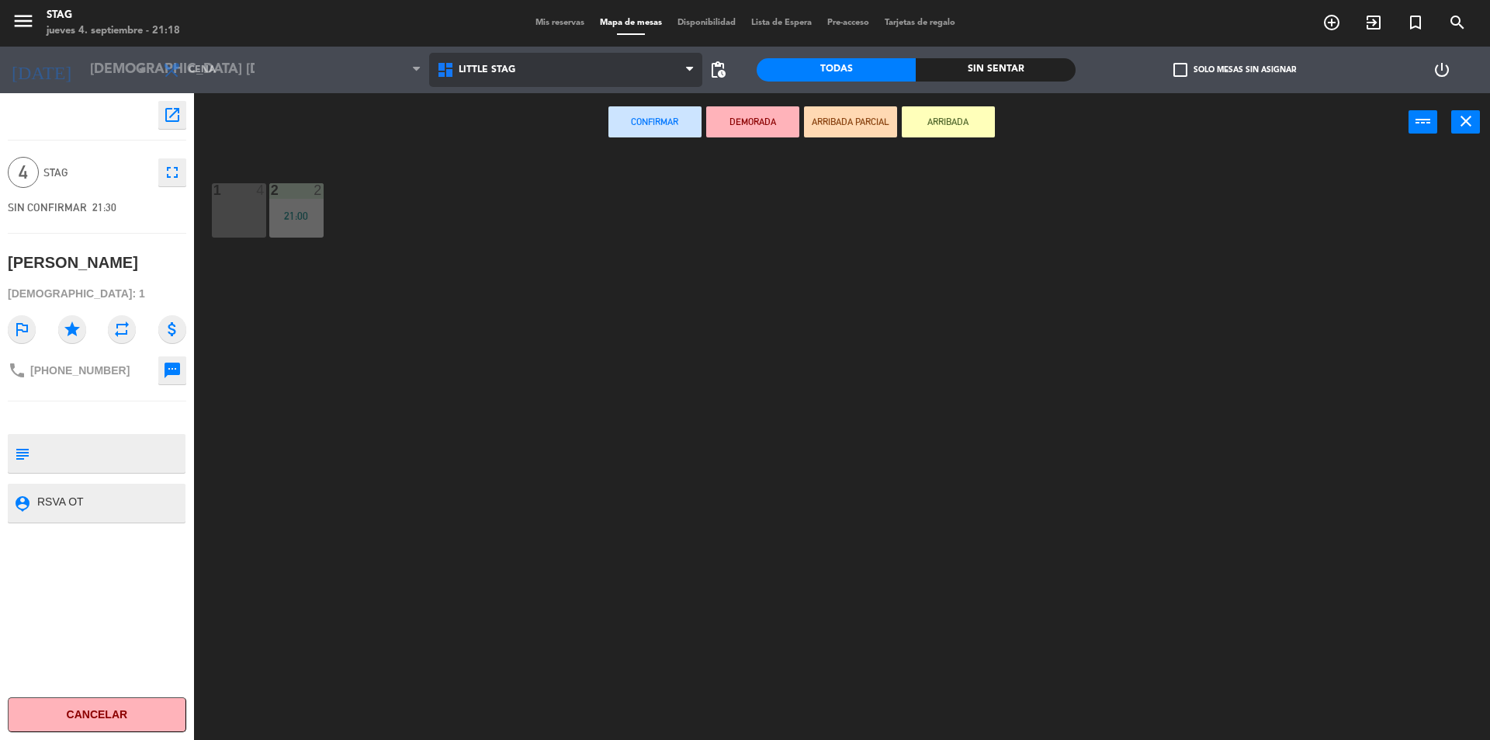
click at [485, 71] on span "Little Stag" at bounding box center [487, 69] width 57 height 11
click at [468, 138] on ng-component "menu STAG jueves 4. septiembre - 21:18 Mis reservas Mapa de mesas Disponibilida…" at bounding box center [745, 371] width 1490 height 743
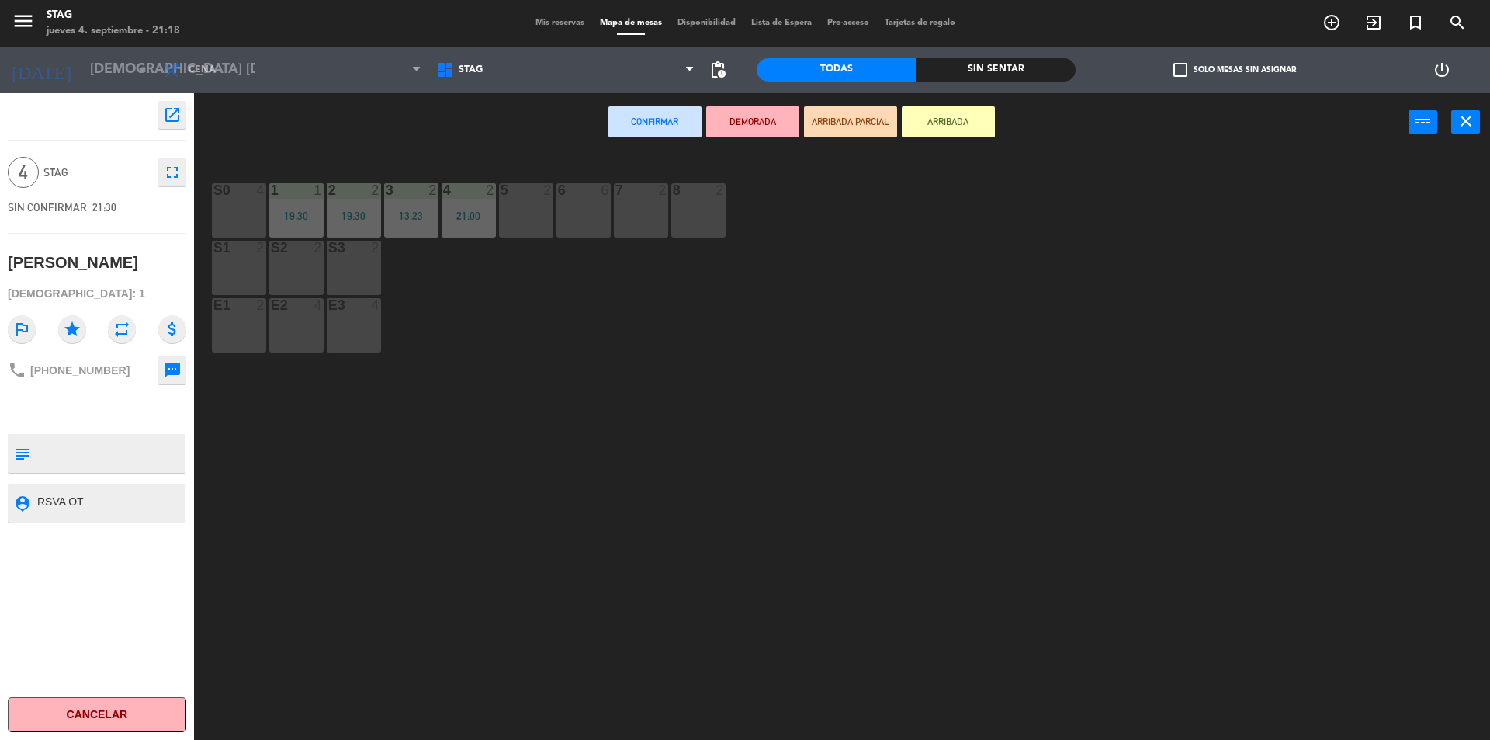
click at [528, 202] on div "5 2" at bounding box center [526, 210] width 54 height 54
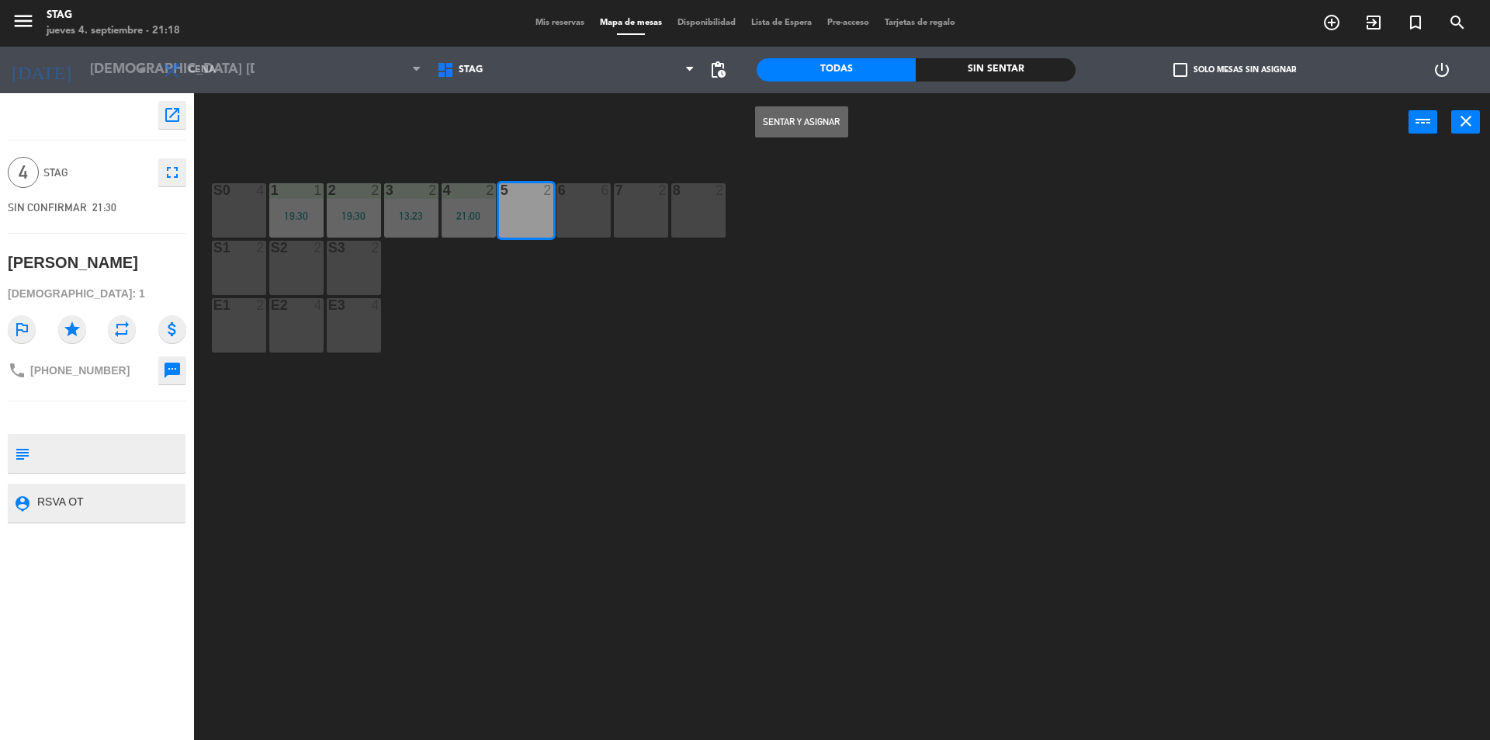
click at [243, 216] on div "S0 4" at bounding box center [239, 210] width 54 height 54
click at [539, 223] on div "5 2" at bounding box center [526, 210] width 54 height 54
click at [813, 126] on button "Sentar y Asignar" at bounding box center [801, 121] width 93 height 31
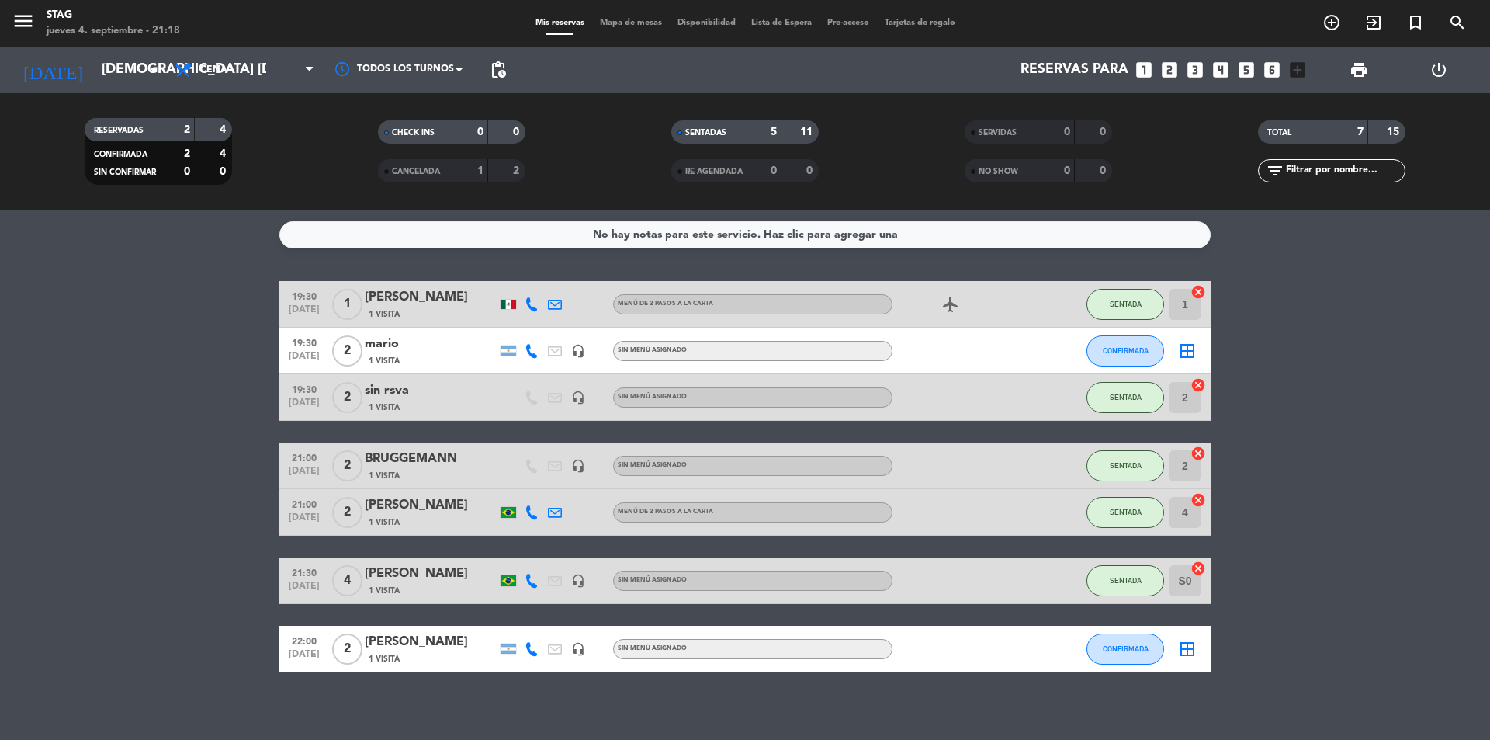
click at [1200, 567] on icon "cancel" at bounding box center [1198, 568] width 16 height 16
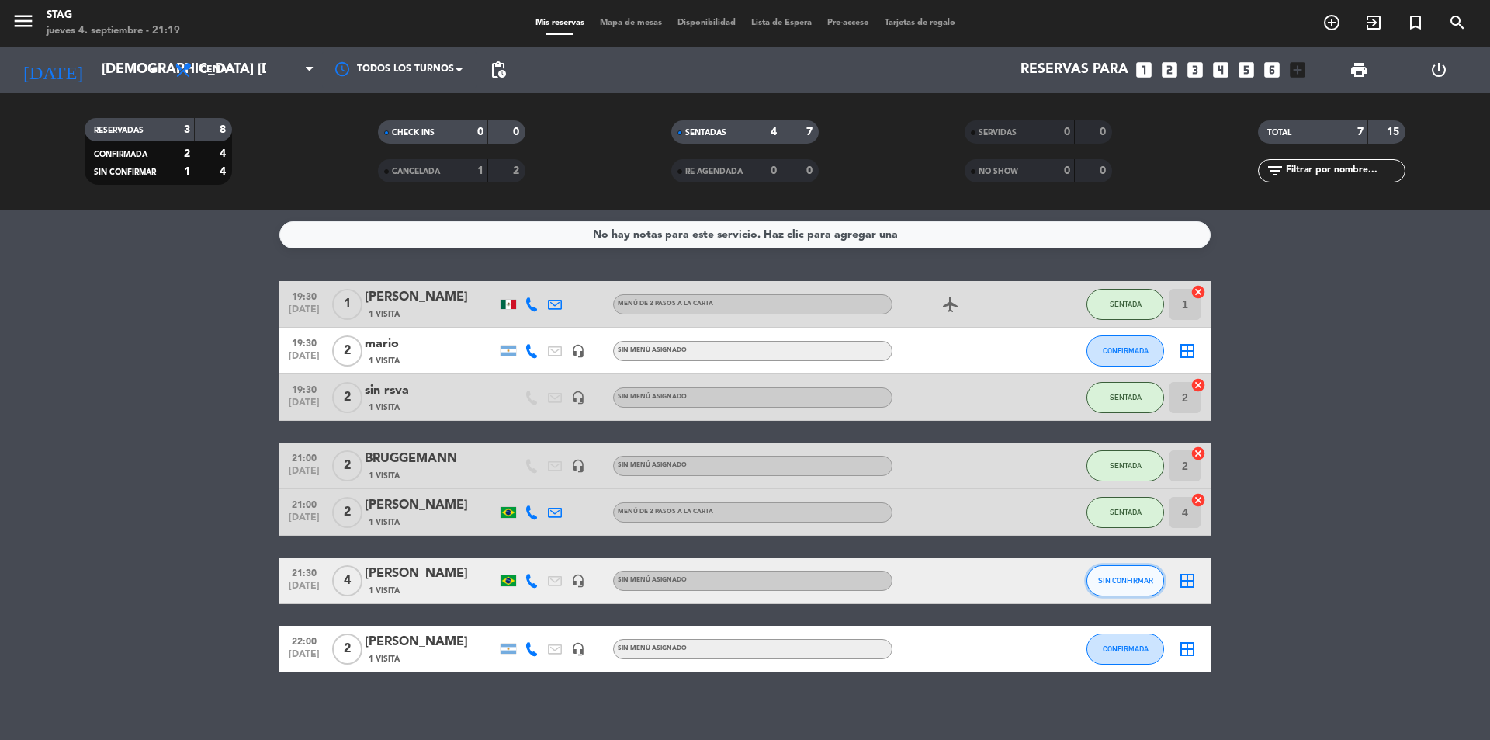
click at [1140, 578] on span "SIN CONFIRMAR" at bounding box center [1125, 580] width 55 height 9
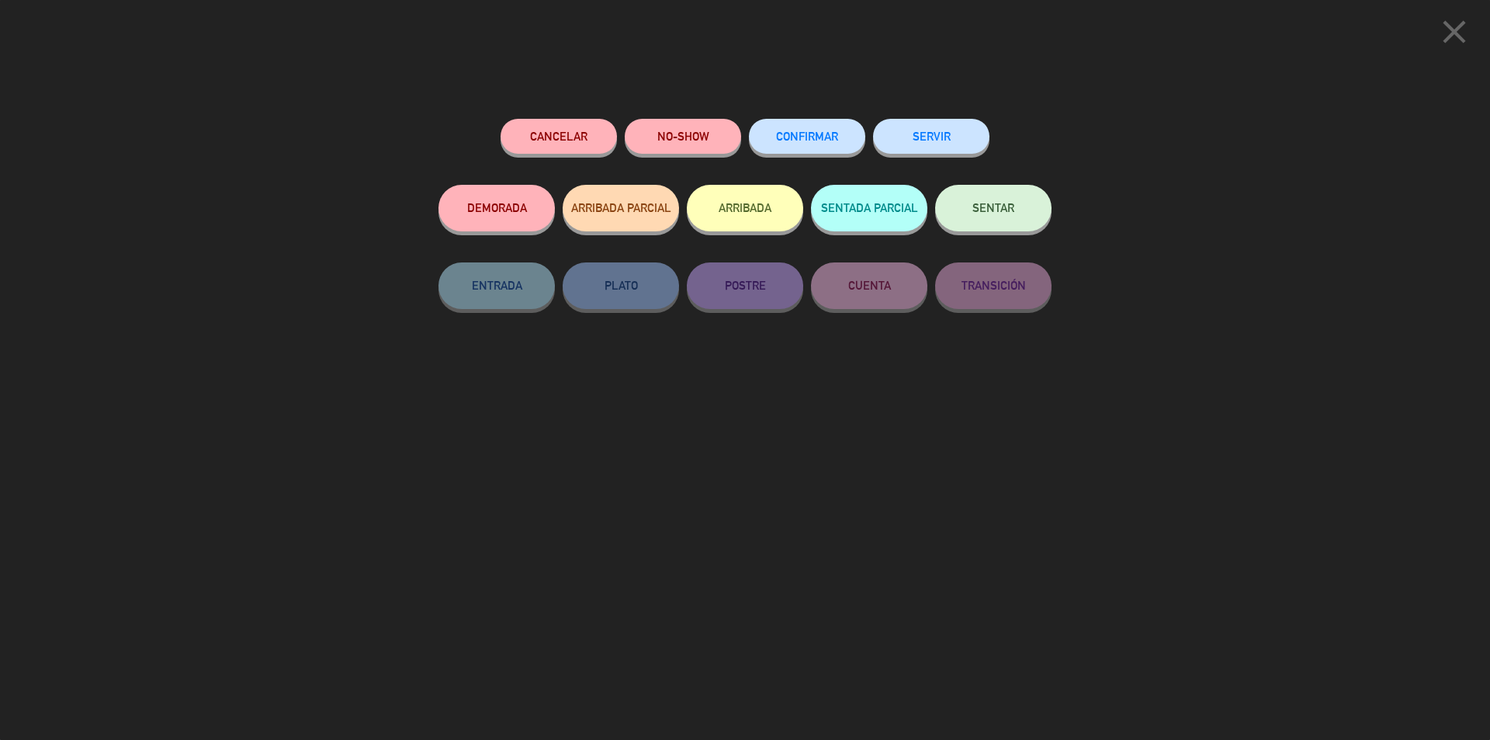
click at [810, 143] on button "CONFIRMAR" at bounding box center [807, 136] width 116 height 35
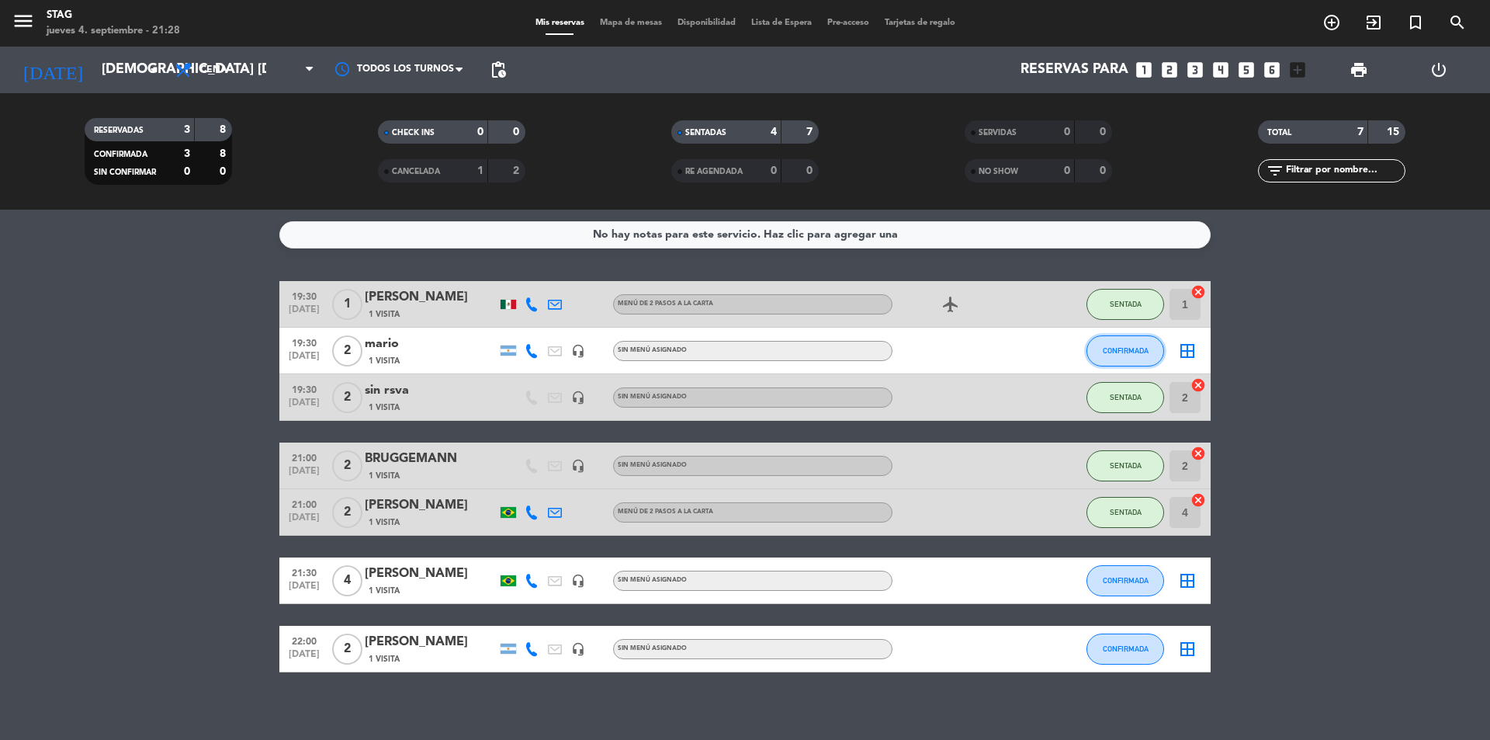
click at [1117, 352] on span "CONFIRMADA" at bounding box center [1126, 350] width 46 height 9
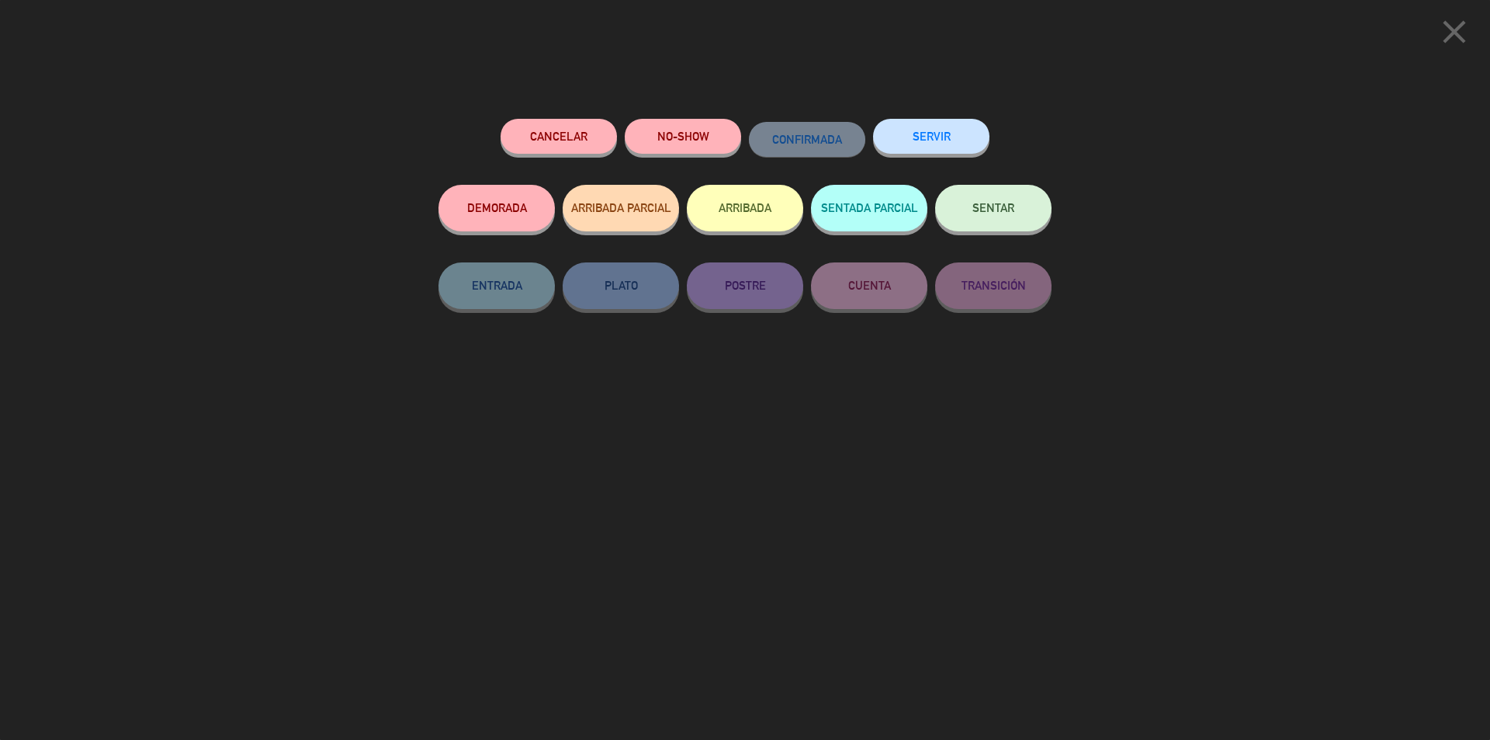
click at [680, 133] on button "NO-SHOW" at bounding box center [683, 136] width 116 height 35
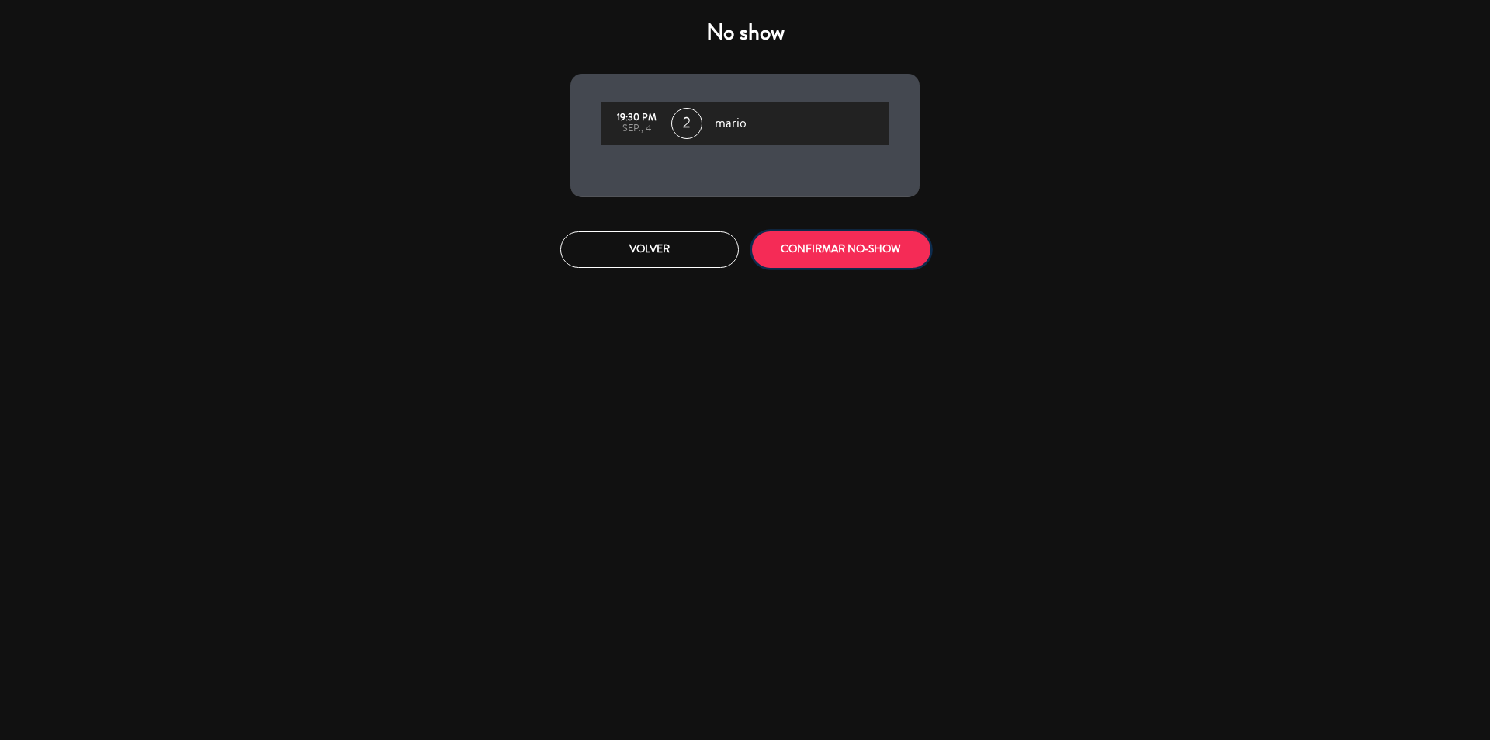
click at [861, 248] on button "CONFIRMAR NO-SHOW" at bounding box center [841, 249] width 178 height 36
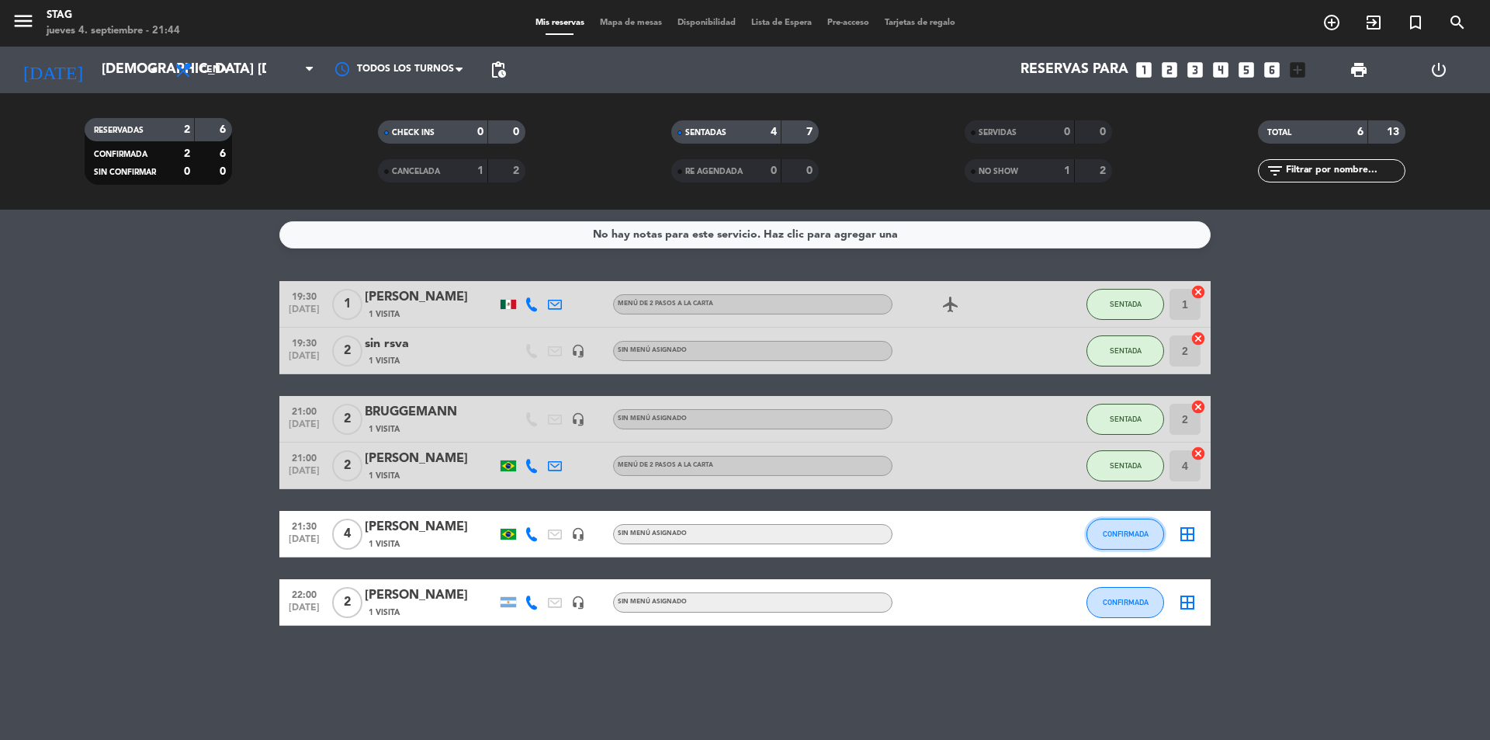
click at [1146, 528] on button "CONFIRMADA" at bounding box center [1125, 533] width 78 height 31
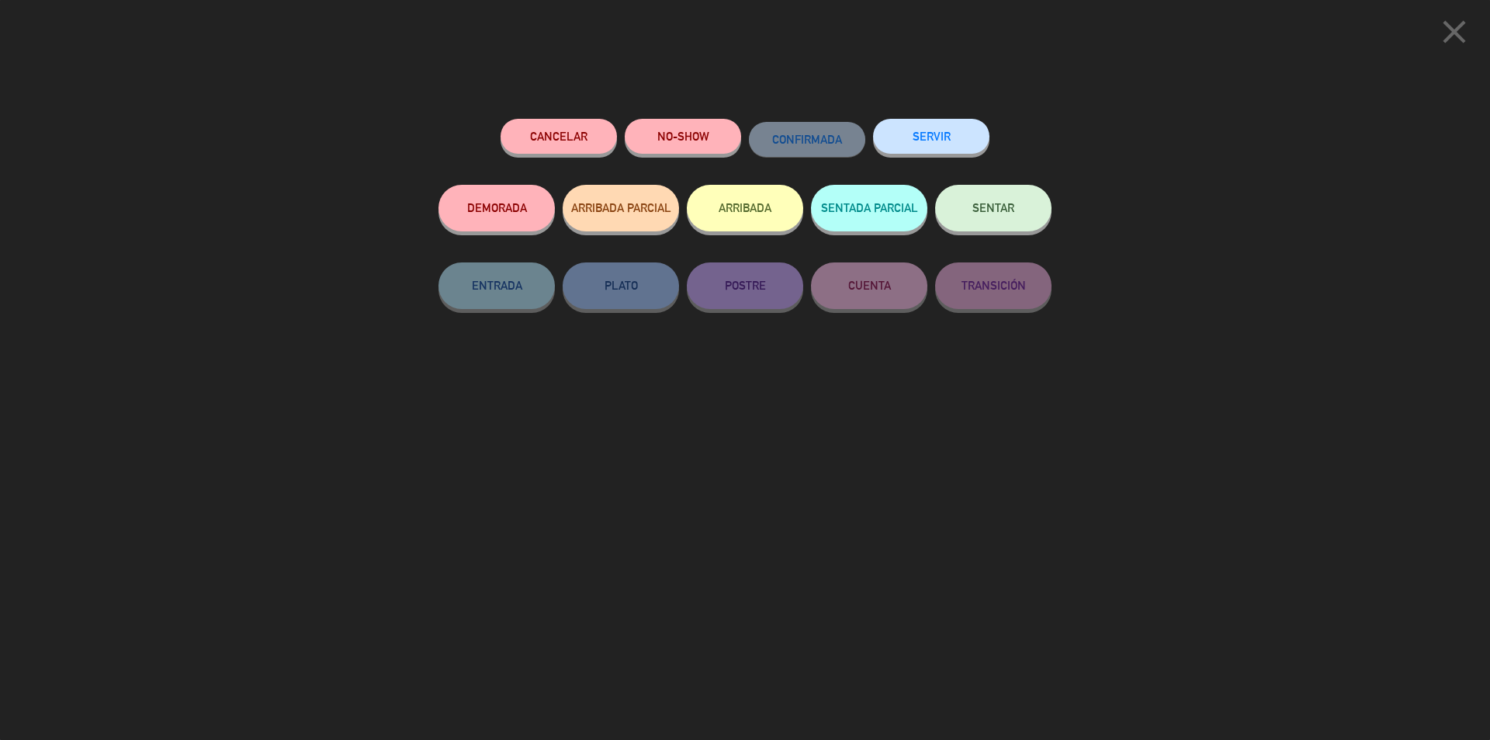
click at [981, 208] on span "SENTAR" at bounding box center [993, 207] width 42 height 13
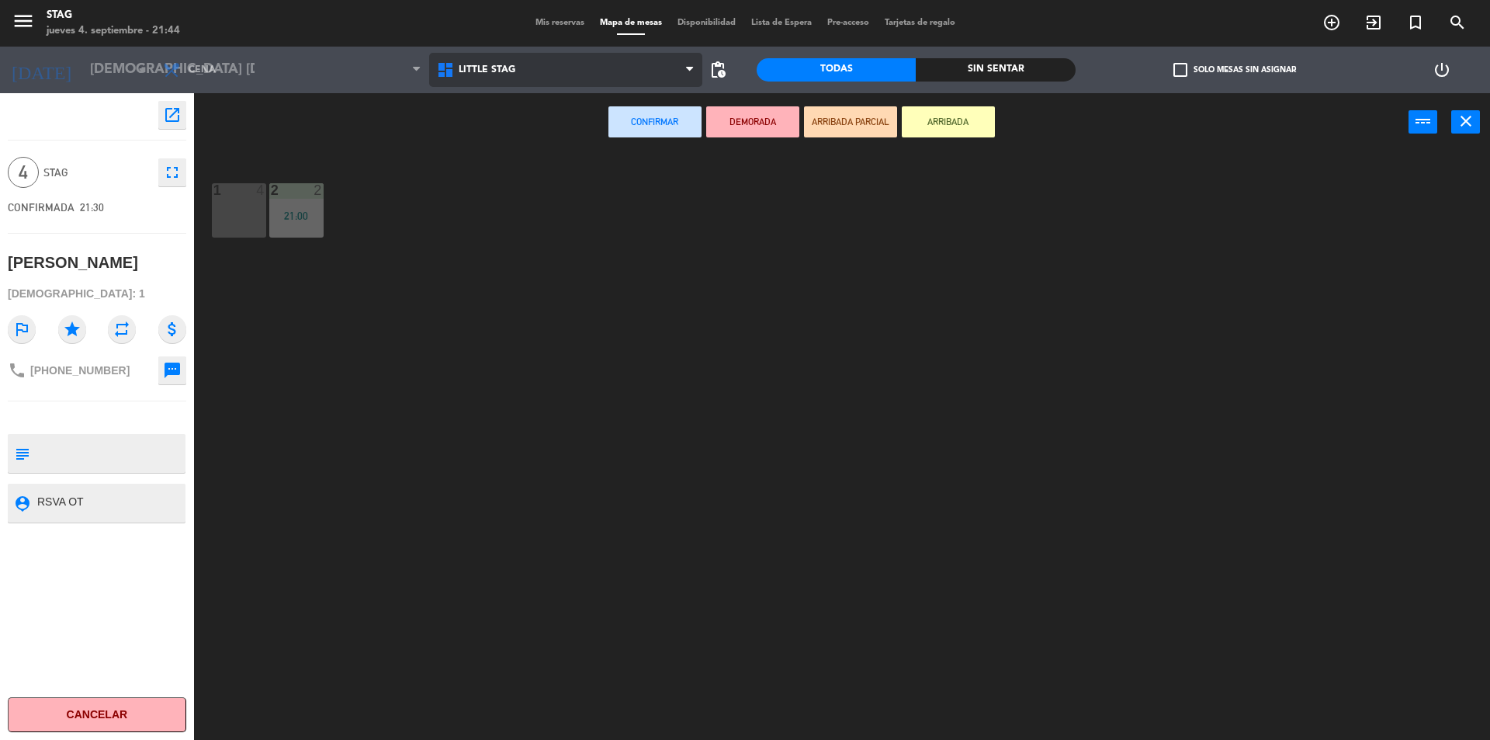
click at [485, 63] on span "Little Stag" at bounding box center [566, 70] width 274 height 34
click at [489, 135] on ng-component "menu STAG jueves 4. septiembre - 21:44 Mis reservas Mapa de mesas Disponibilida…" at bounding box center [745, 371] width 1490 height 743
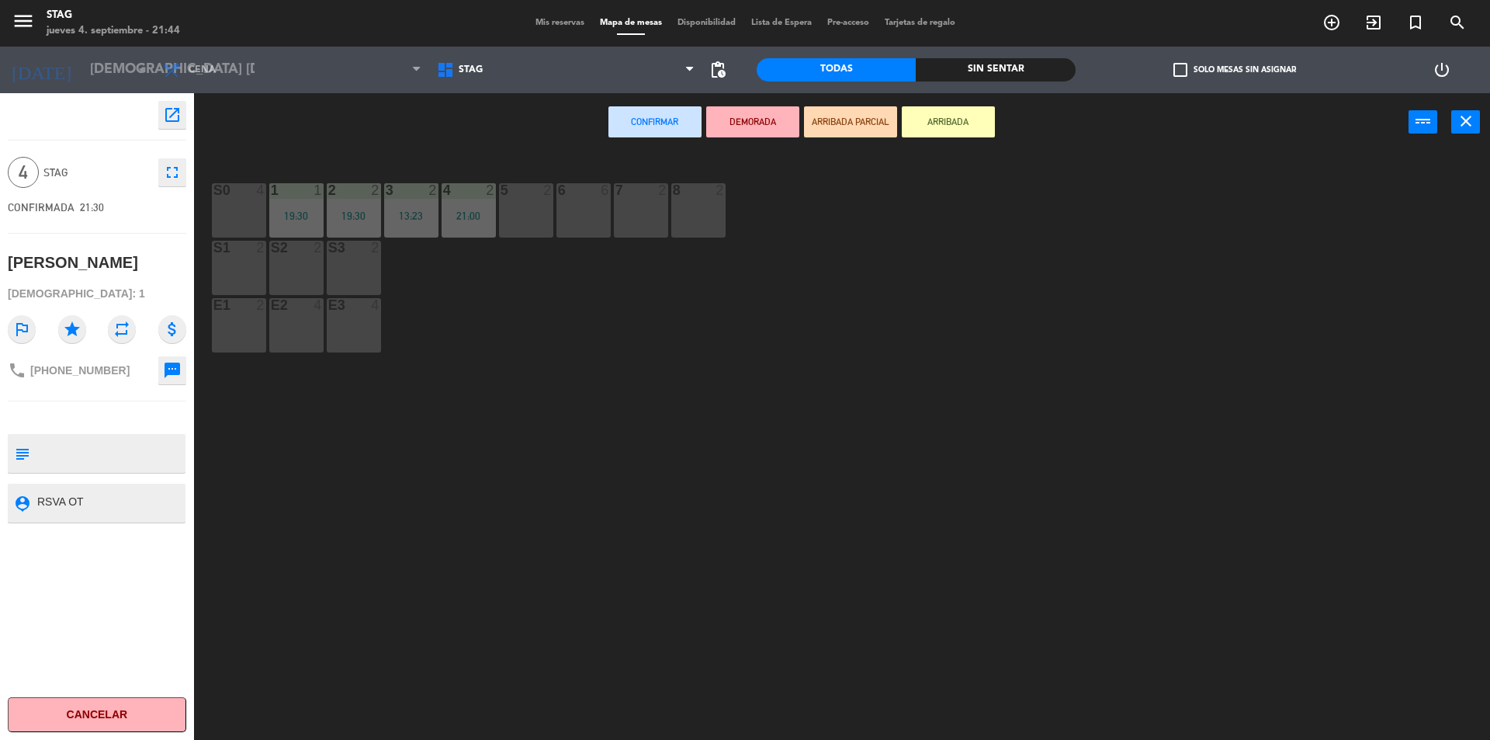
click at [518, 216] on div "5 2" at bounding box center [526, 210] width 54 height 54
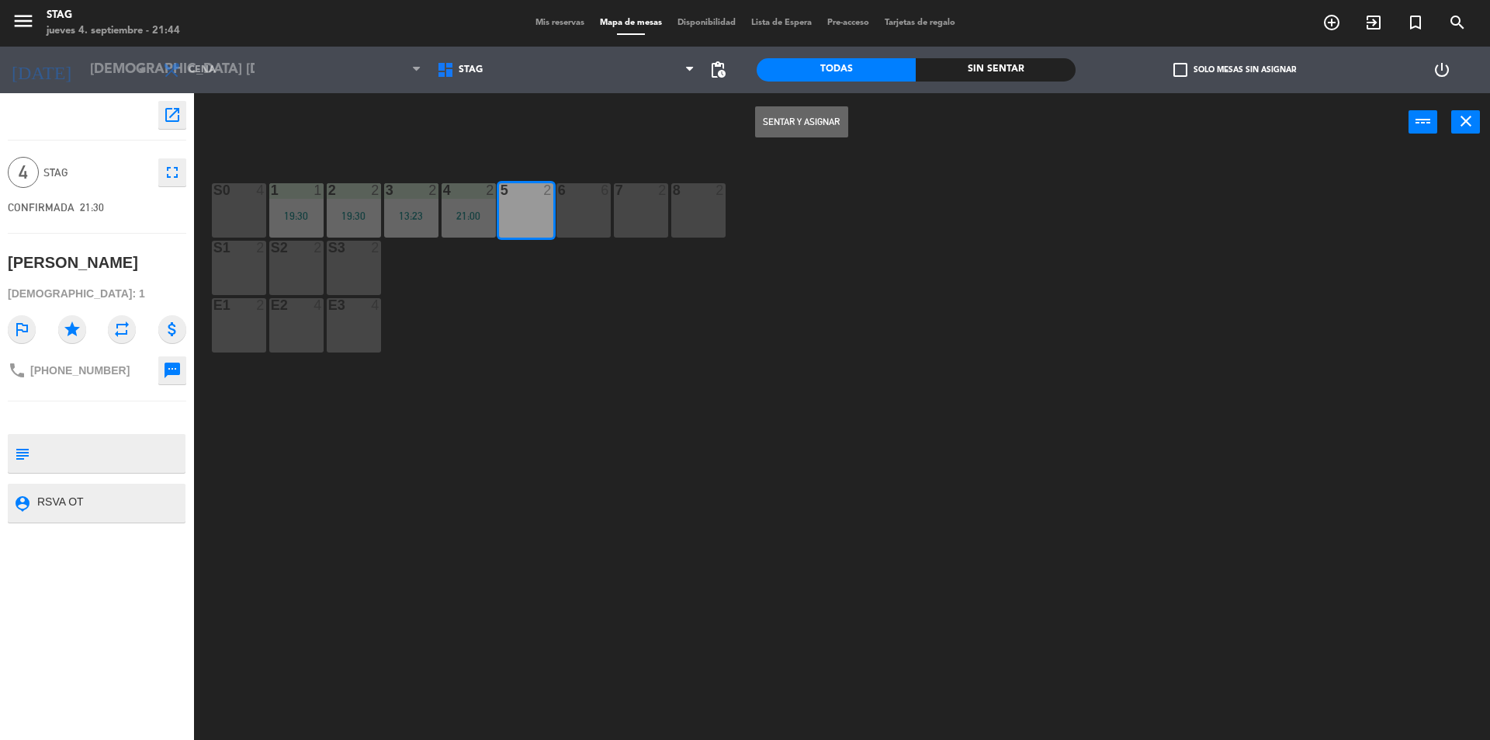
click at [806, 123] on button "Sentar y Asignar" at bounding box center [801, 121] width 93 height 31
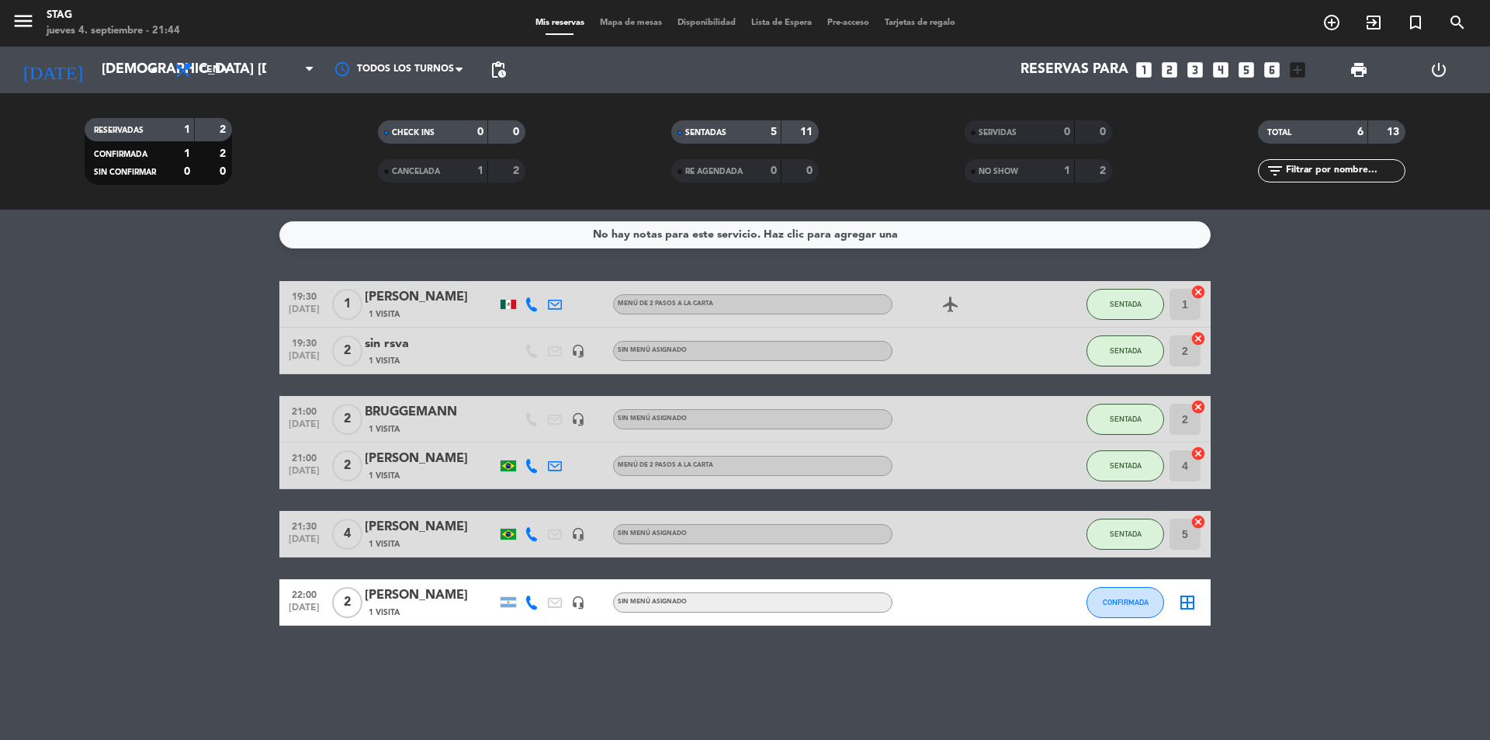
click at [1322, 504] on bookings-row "19:30 [DATE] 1 [PERSON_NAME] 1 Visita Menú de 2 pasos a la Carta airplanemode_a…" at bounding box center [745, 453] width 1490 height 345
click at [1149, 601] on button "CONFIRMADA" at bounding box center [1125, 602] width 78 height 31
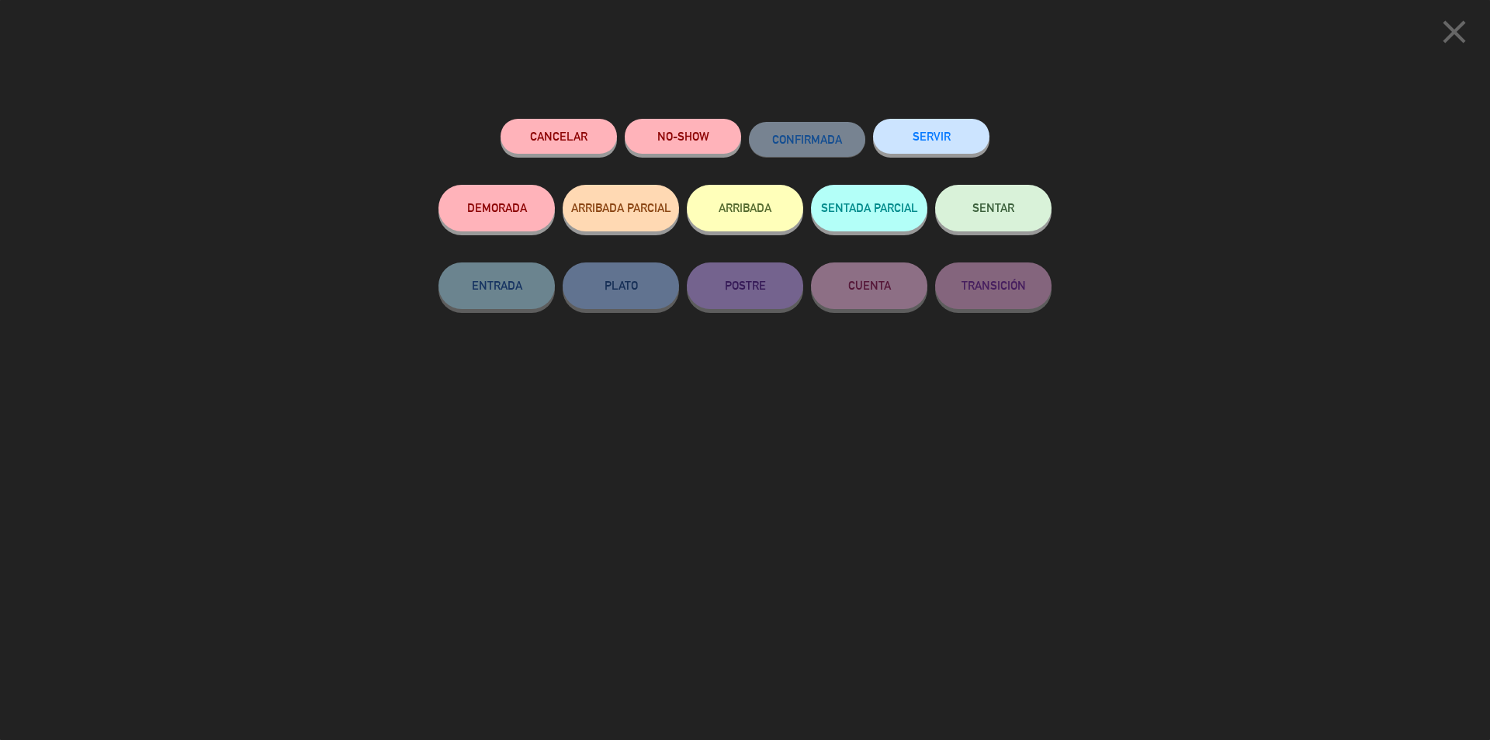
click at [1000, 207] on span "SENTAR" at bounding box center [993, 207] width 42 height 13
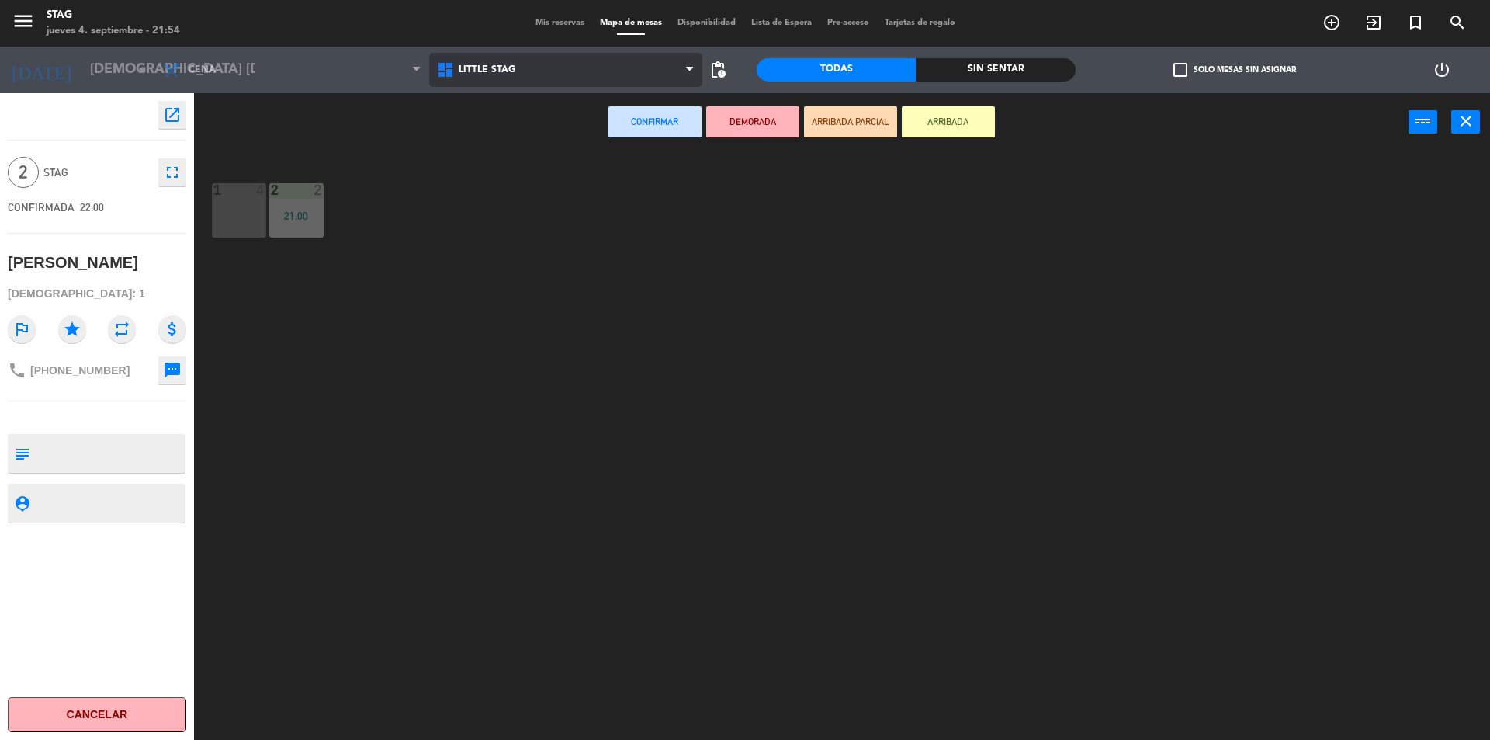
click at [481, 65] on span "Little Stag" at bounding box center [487, 69] width 57 height 11
click at [490, 149] on ng-component "menu STAG jueves 4. septiembre - 21:54 Mis reservas Mapa de mesas Disponibilida…" at bounding box center [745, 371] width 1490 height 743
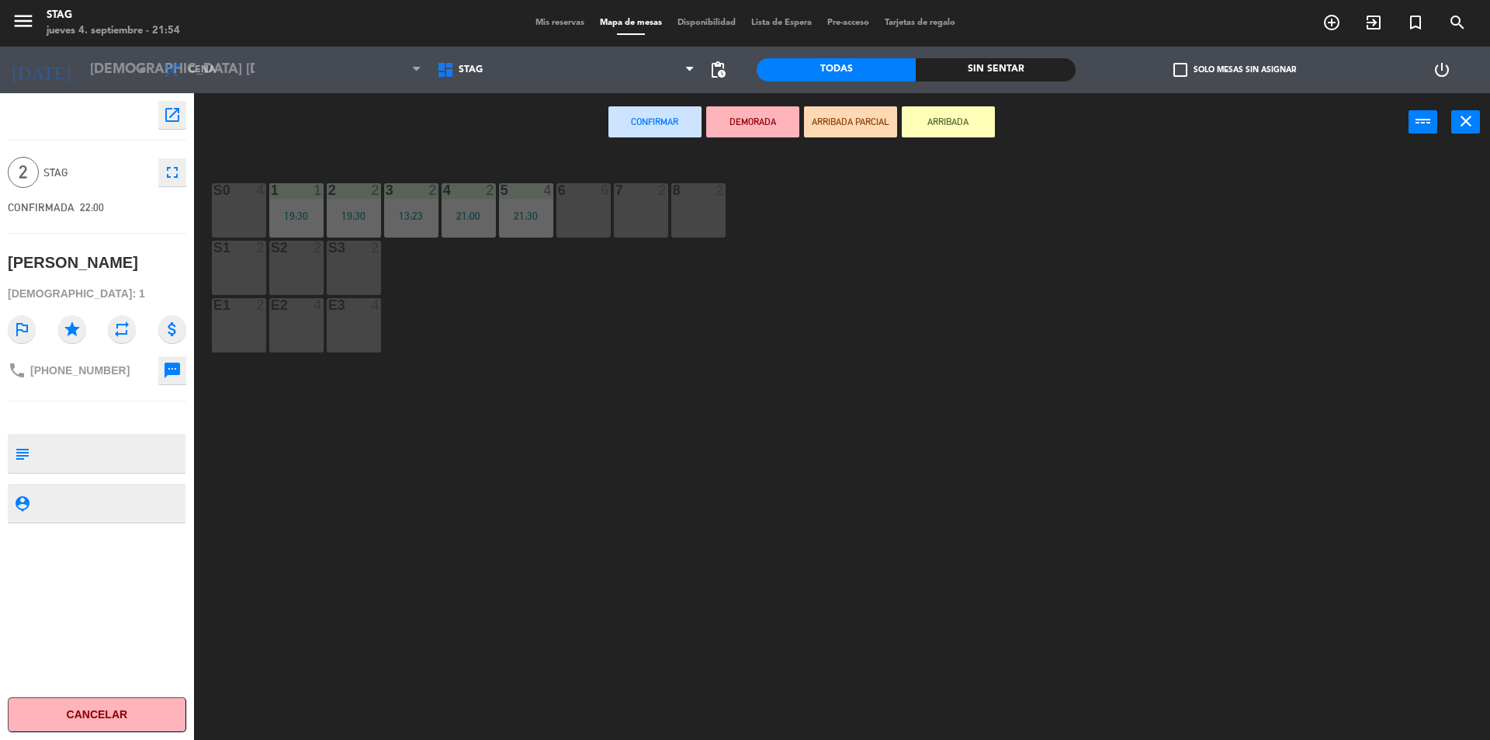
click at [581, 215] on div "6 6" at bounding box center [583, 210] width 54 height 54
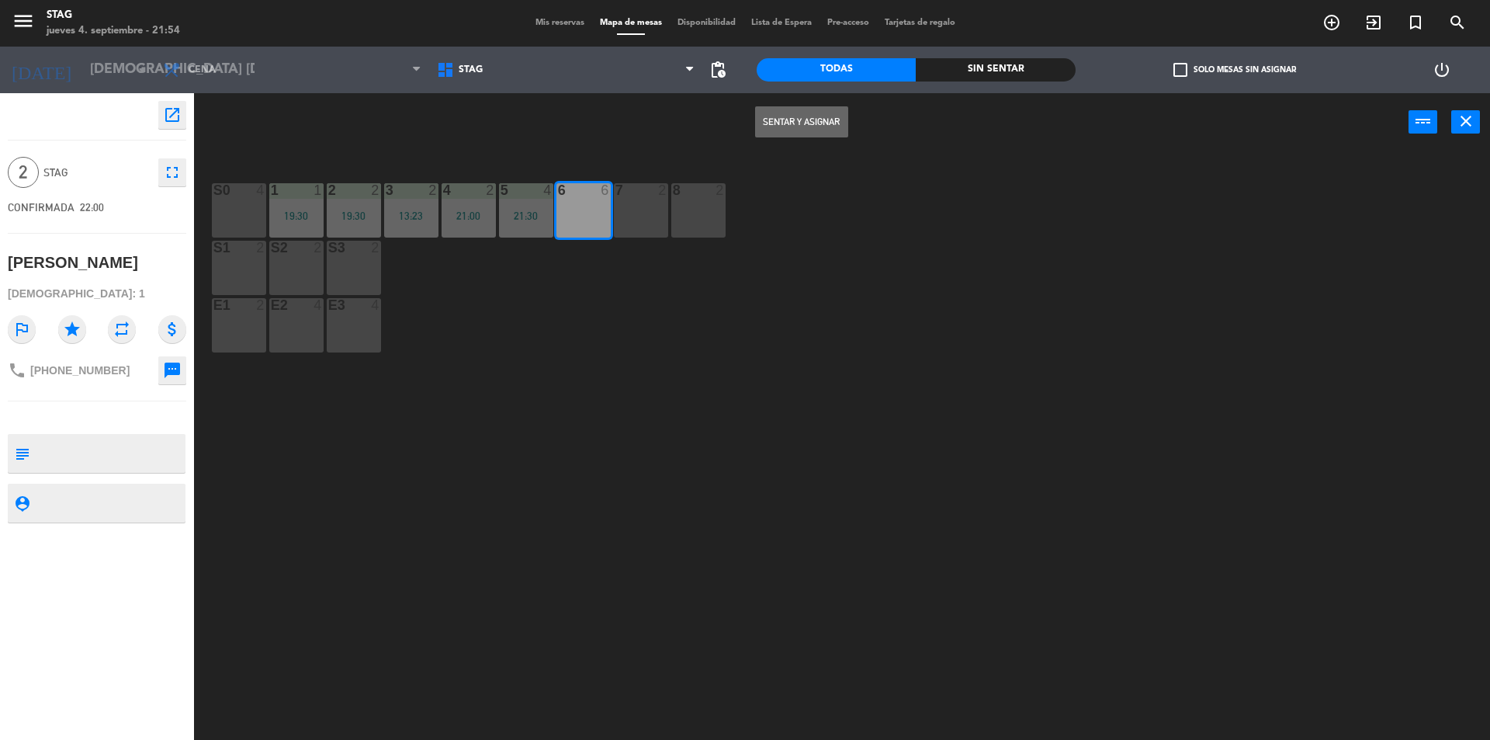
click at [810, 120] on button "Sentar y Asignar" at bounding box center [801, 121] width 93 height 31
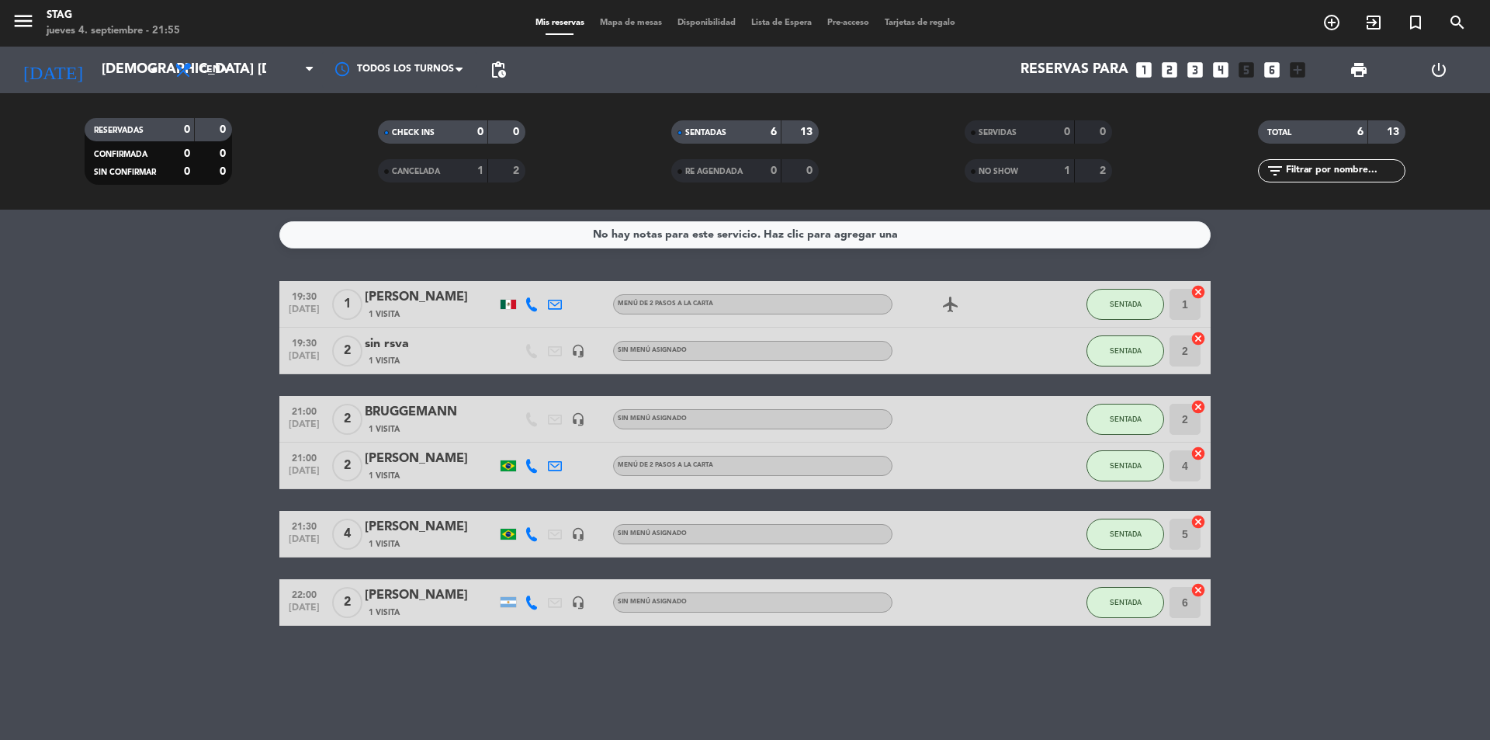
click at [961, 673] on div "No hay notas para este servicio. Haz clic para agregar una 19:30 [DATE] 1 [PERS…" at bounding box center [745, 475] width 1490 height 530
